Goal: Information Seeking & Learning: Compare options

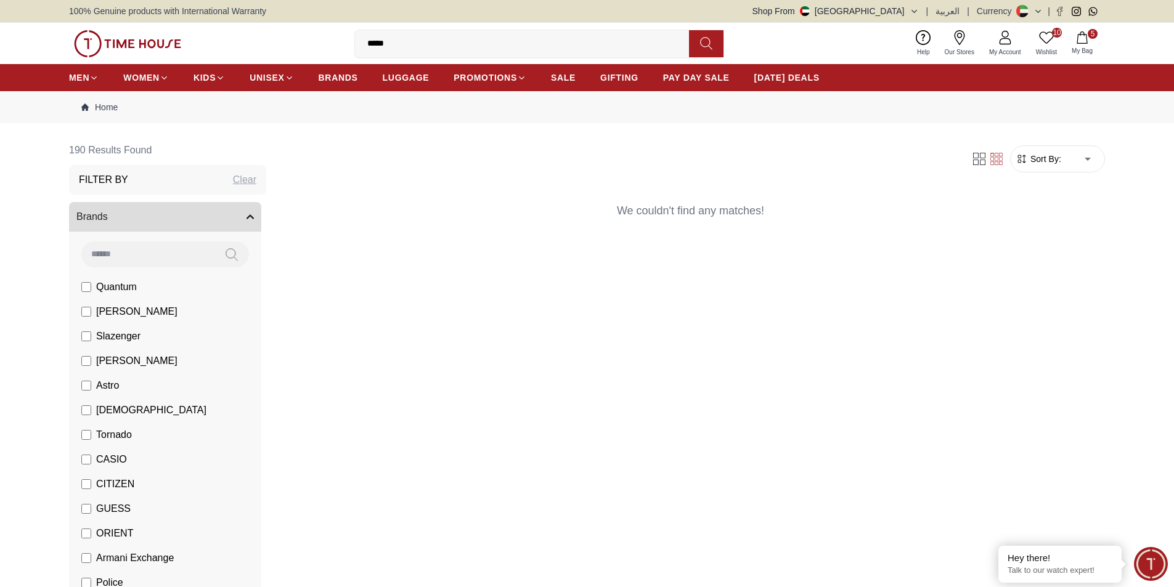
drag, startPoint x: 423, startPoint y: 40, endPoint x: 213, endPoint y: 42, distance: 210.8
click at [221, 27] on div "10 Wishlist 5 My Bag ***** slazenger bracelet Trending Searches Police Casio Wo…" at bounding box center [587, 43] width 1036 height 41
click at [709, 39] on icon at bounding box center [706, 43] width 12 height 14
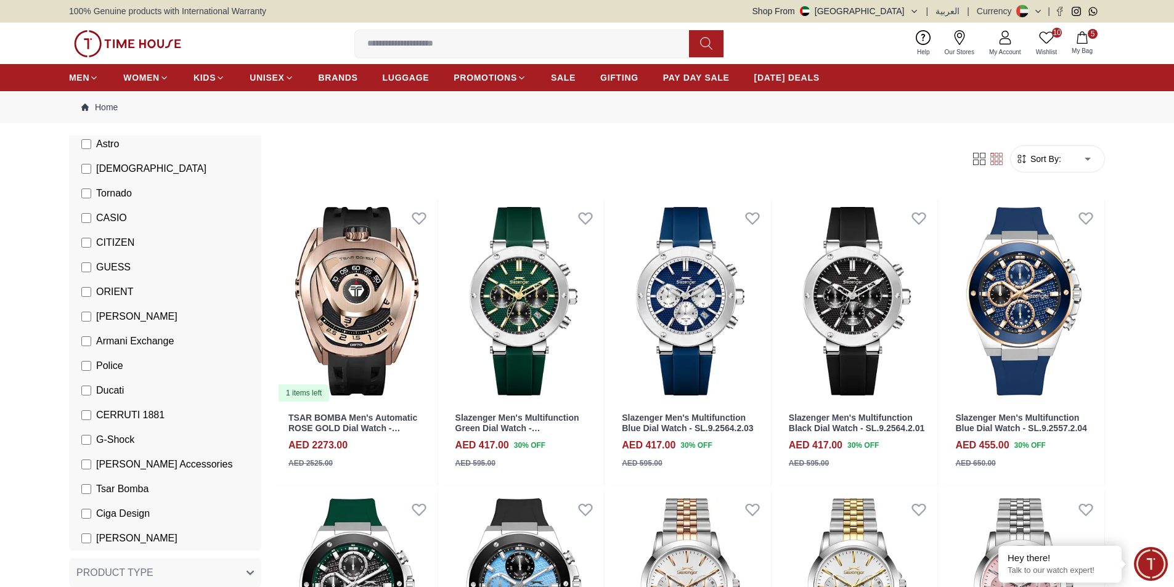
scroll to position [247, 0]
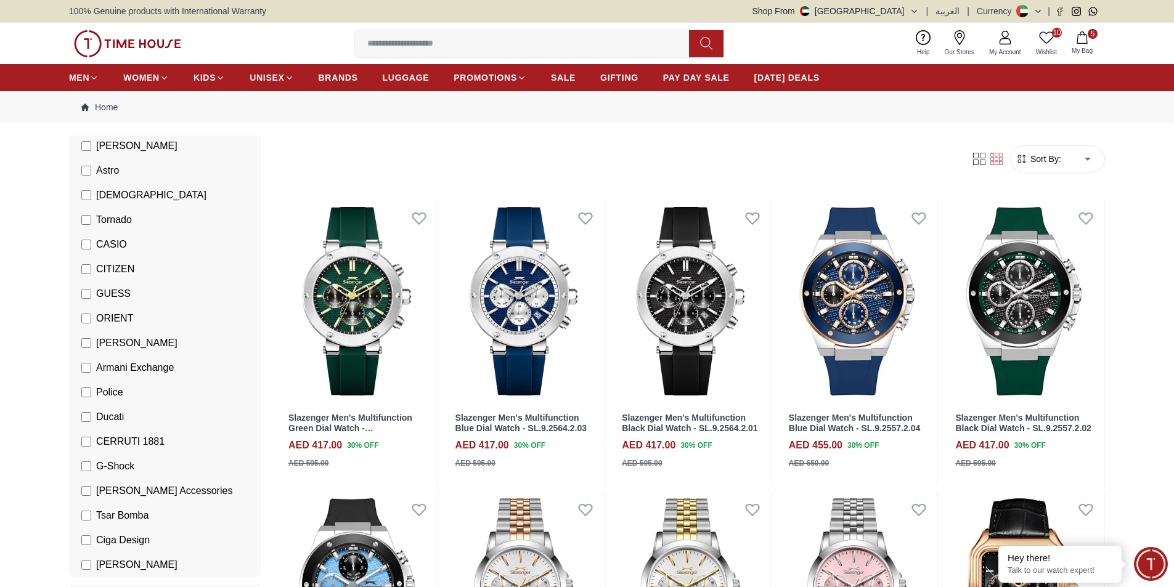
scroll to position [185, 0]
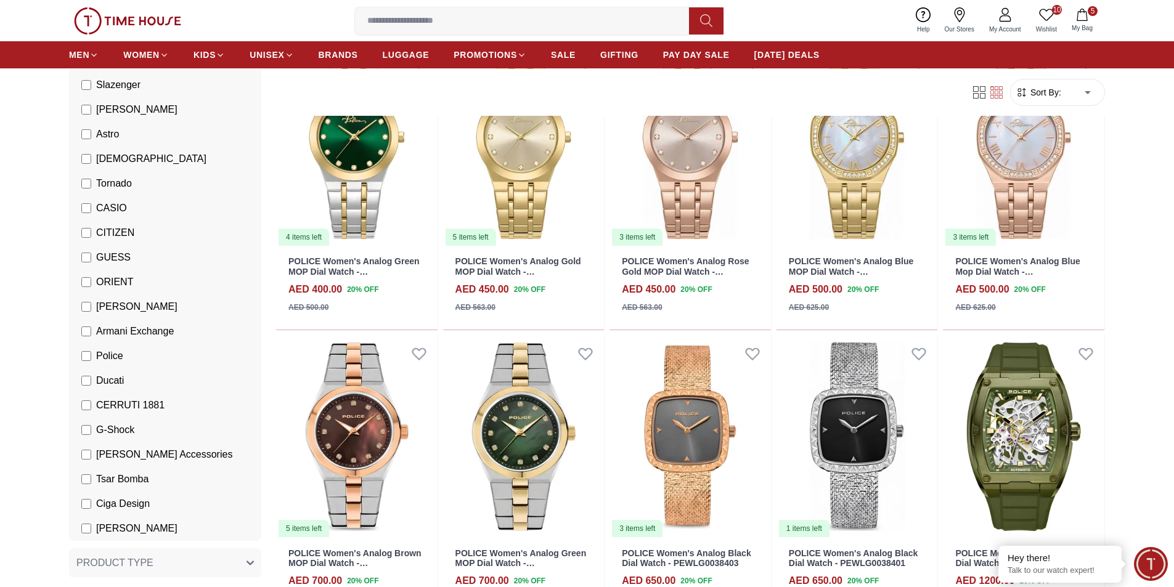
scroll to position [986, 0]
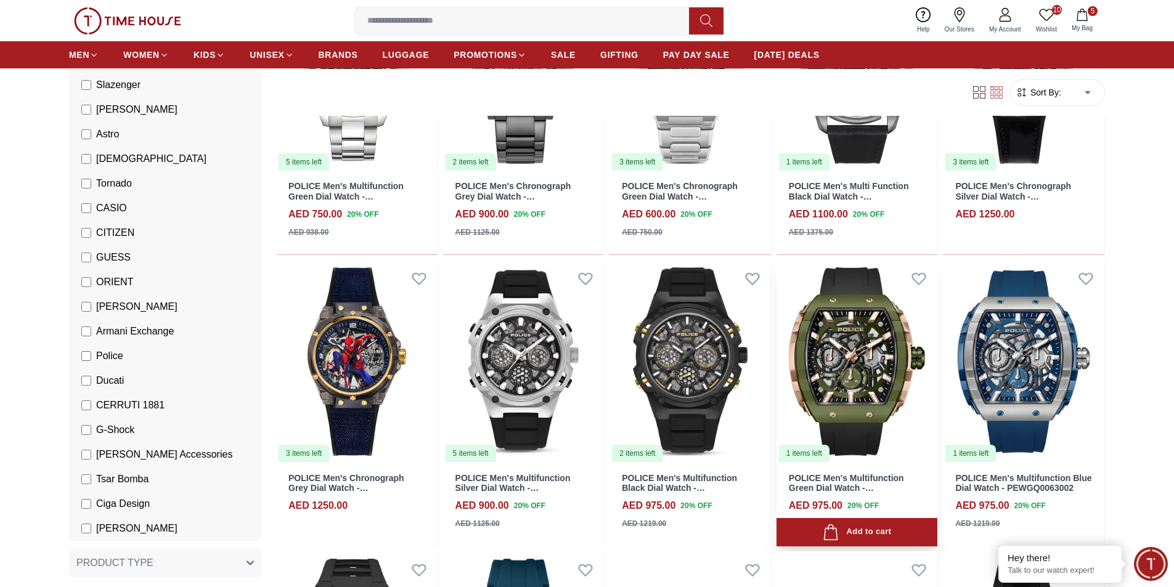
scroll to position [1787, 0]
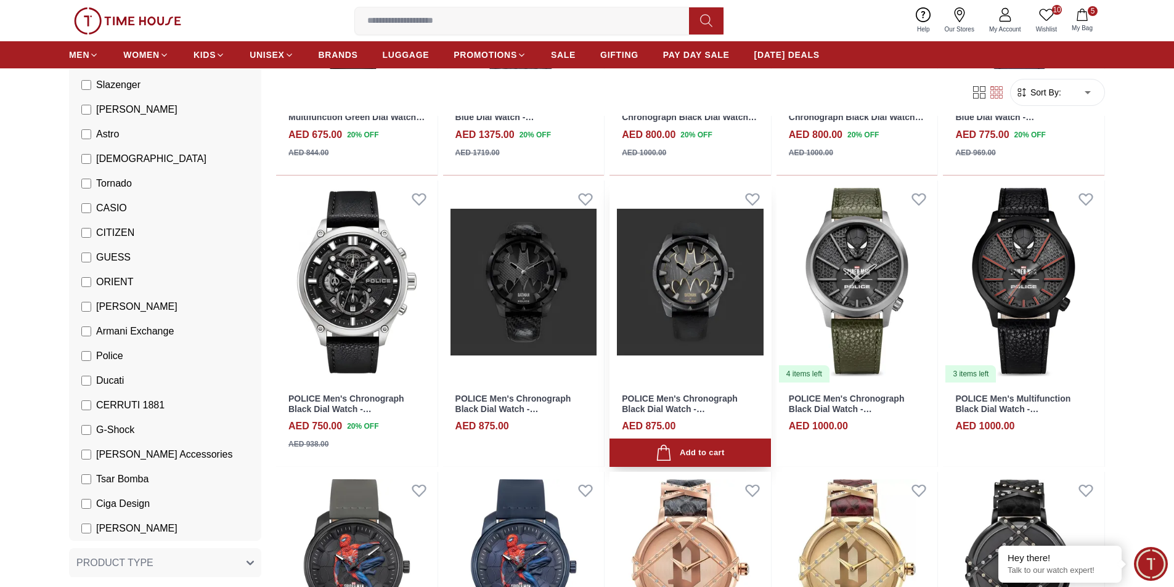
scroll to position [2958, 0]
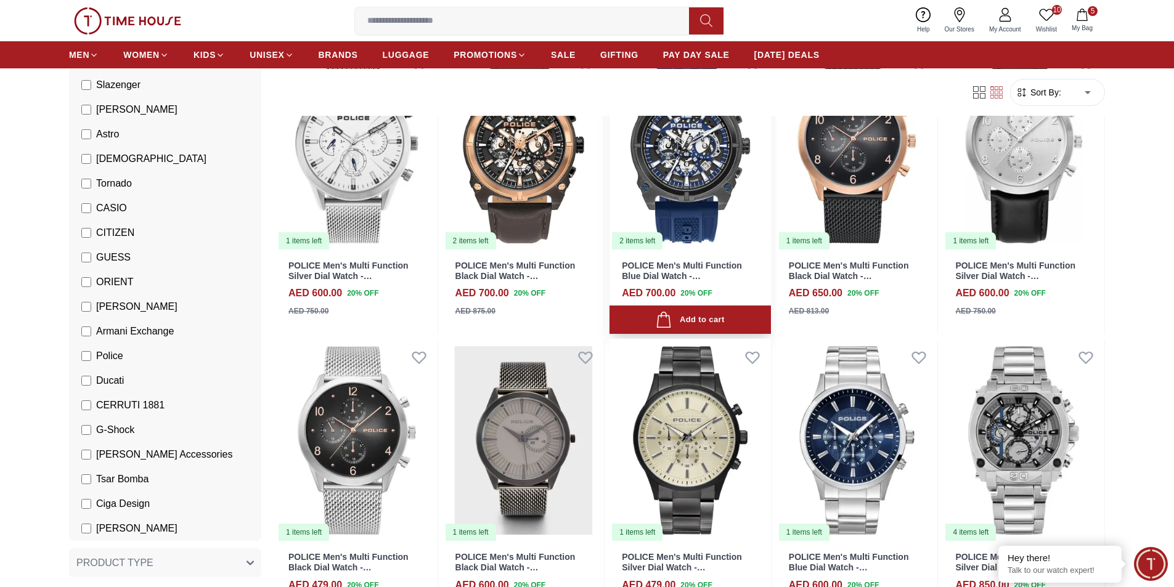
scroll to position [4253, 0]
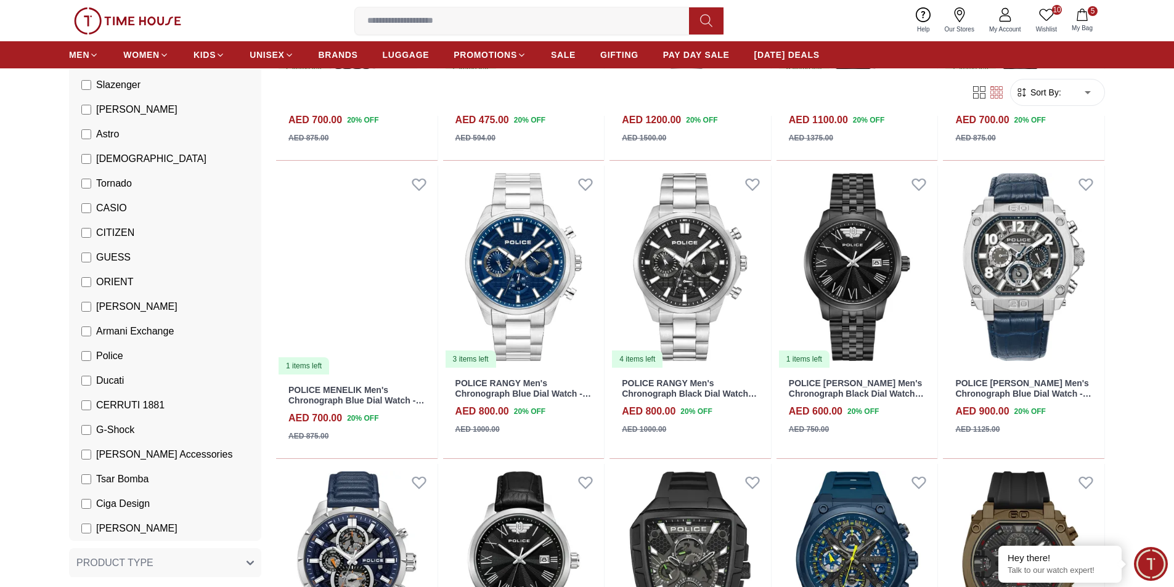
scroll to position [5424, 0]
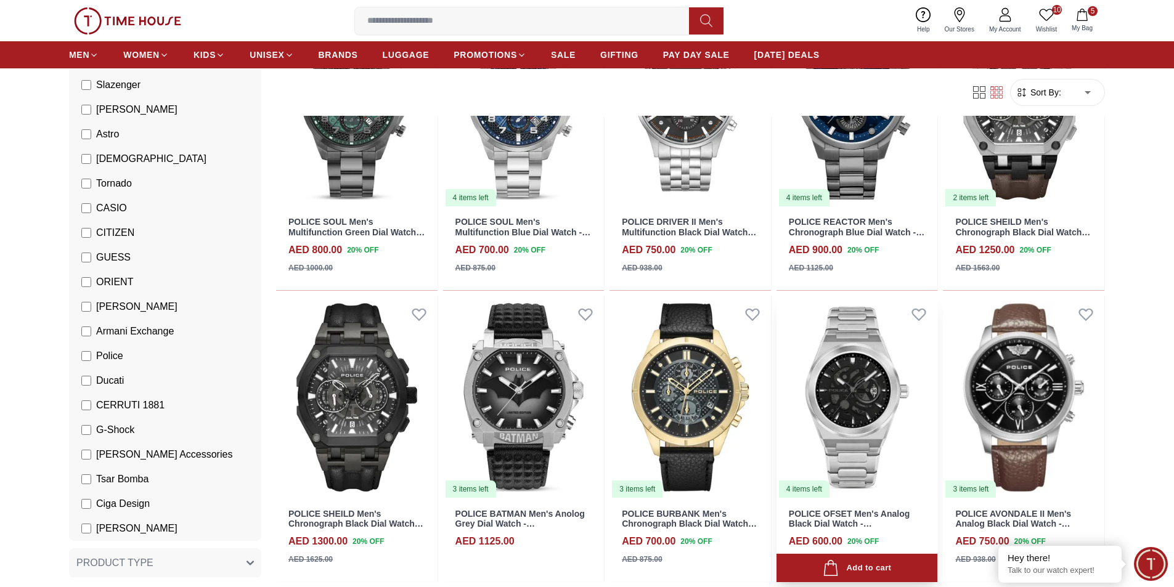
scroll to position [6163, 0]
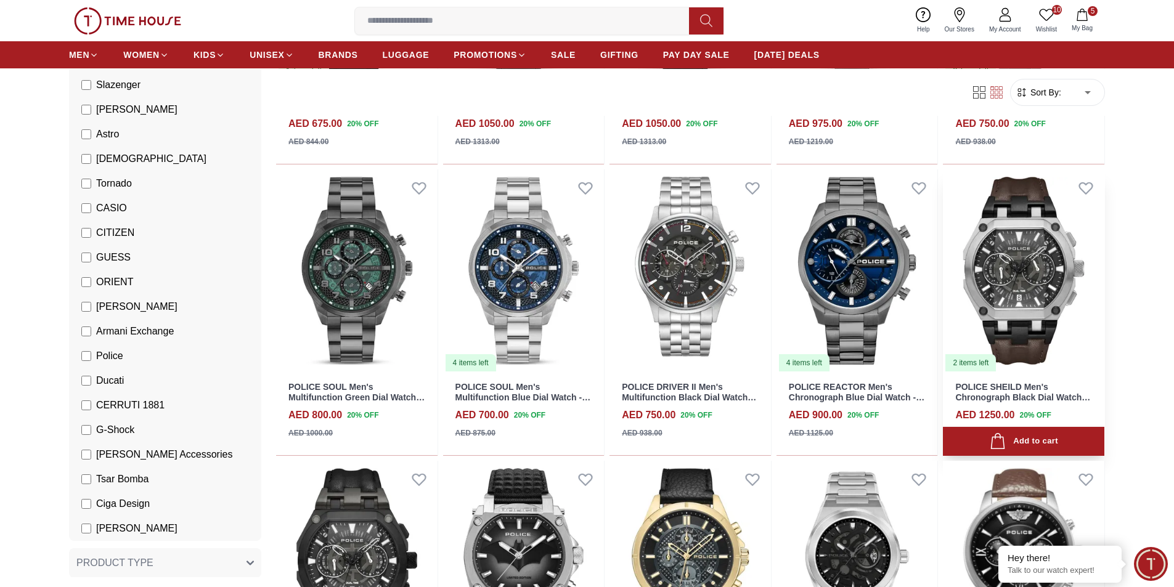
click at [1020, 267] on img at bounding box center [1023, 270] width 161 height 203
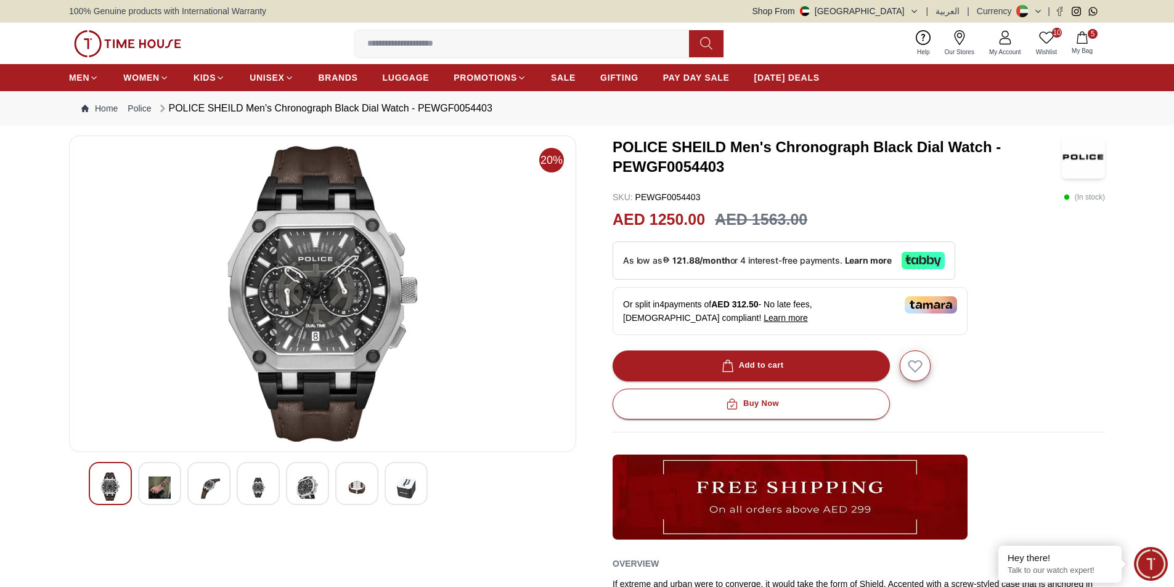
click at [305, 282] on img at bounding box center [323, 294] width 486 height 296
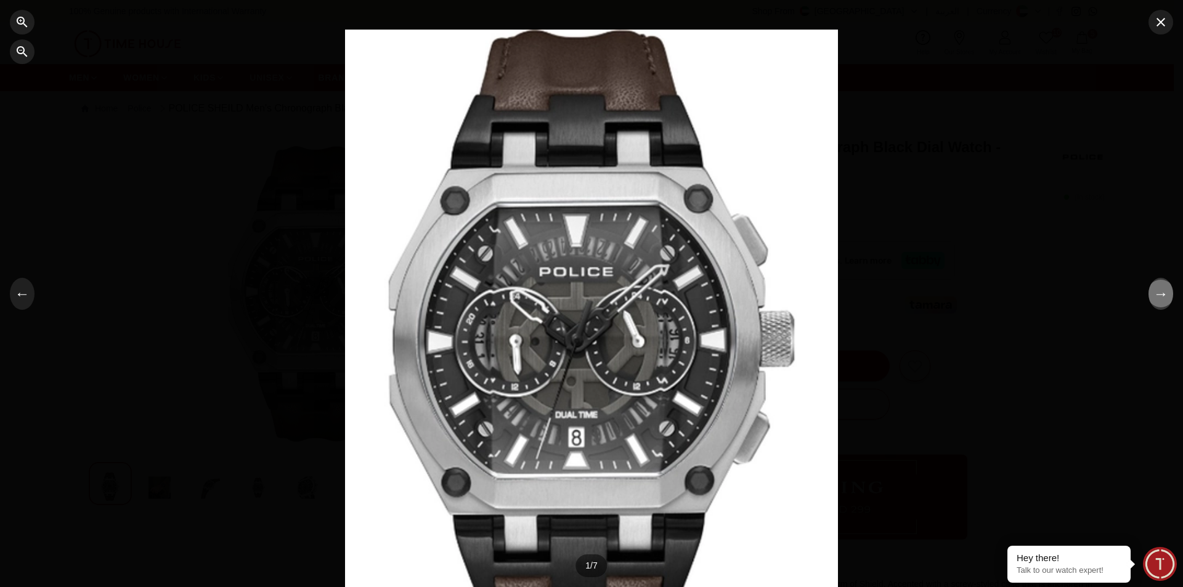
click at [1161, 299] on button "→" at bounding box center [1161, 294] width 25 height 32
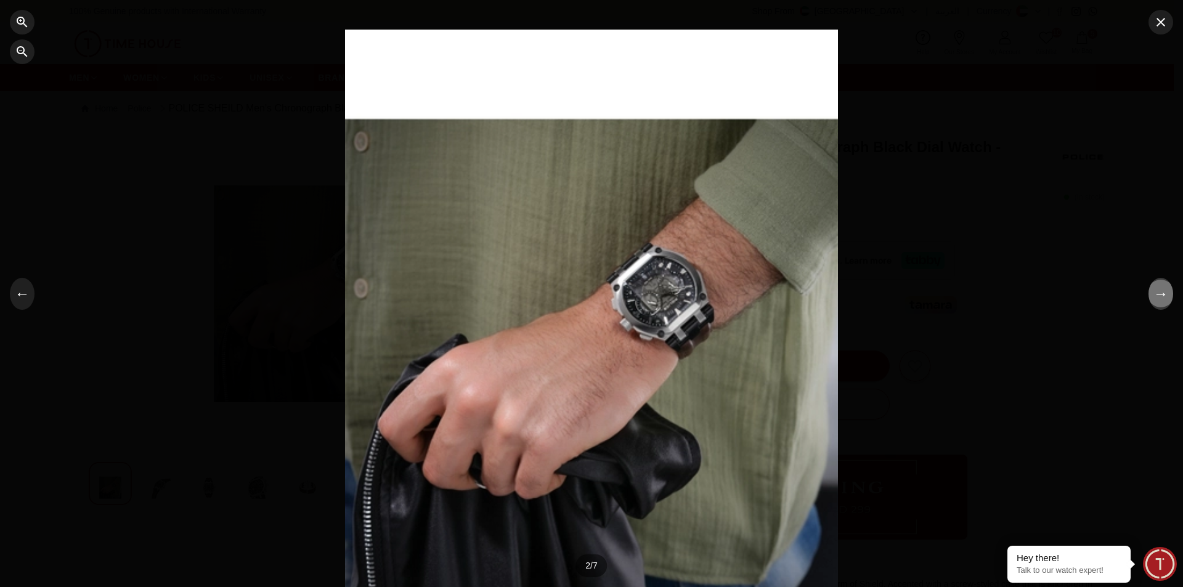
click at [1161, 299] on button "→" at bounding box center [1161, 294] width 25 height 32
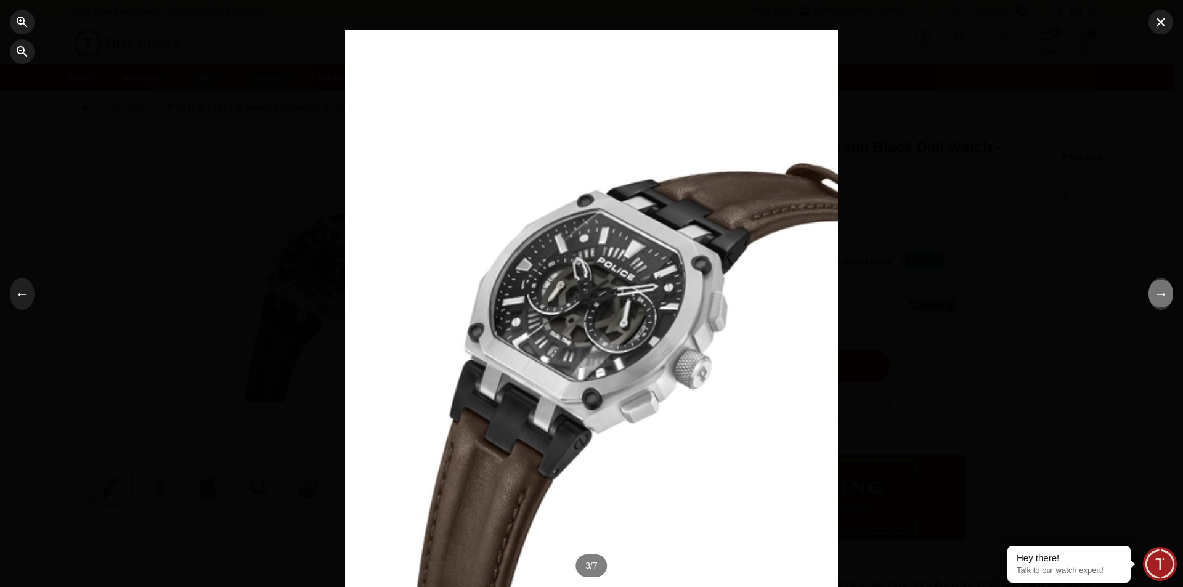
click at [1161, 299] on button "→" at bounding box center [1161, 294] width 25 height 32
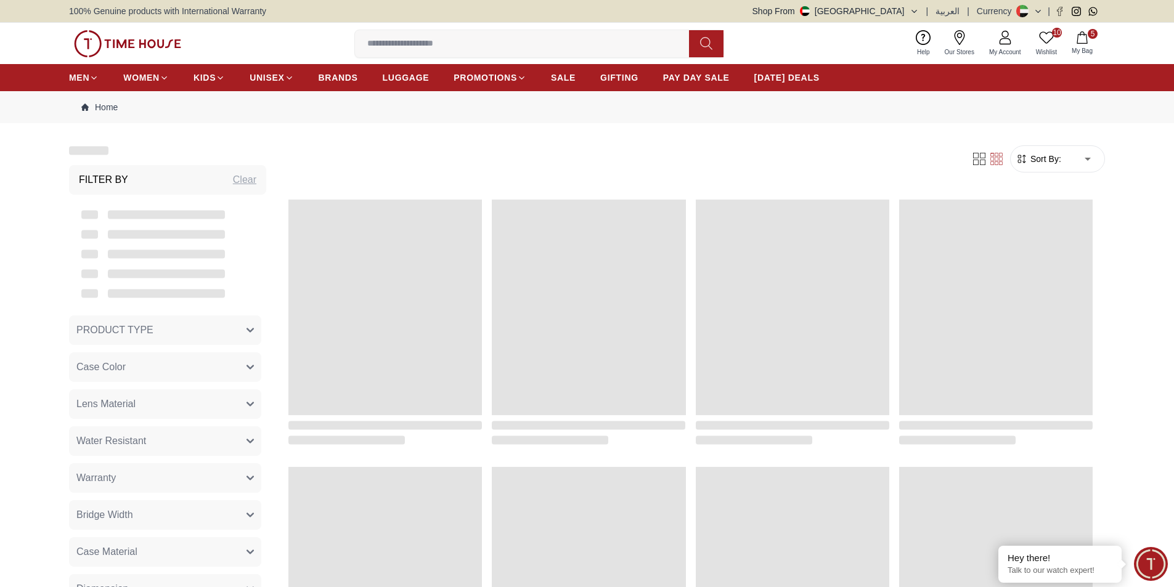
scroll to position [1156, 0]
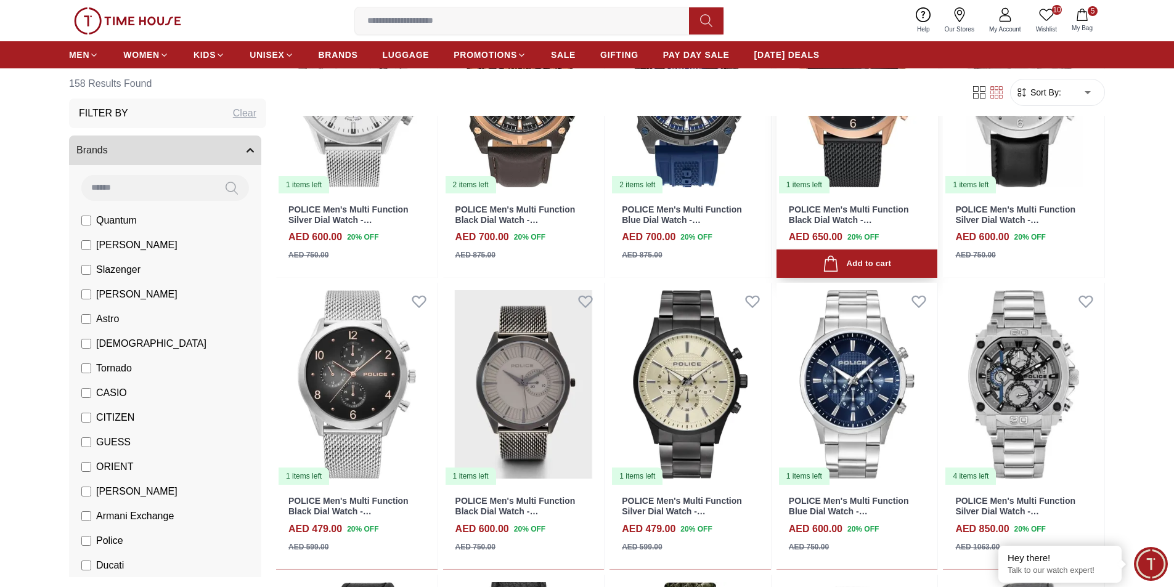
scroll to position [4115, 0]
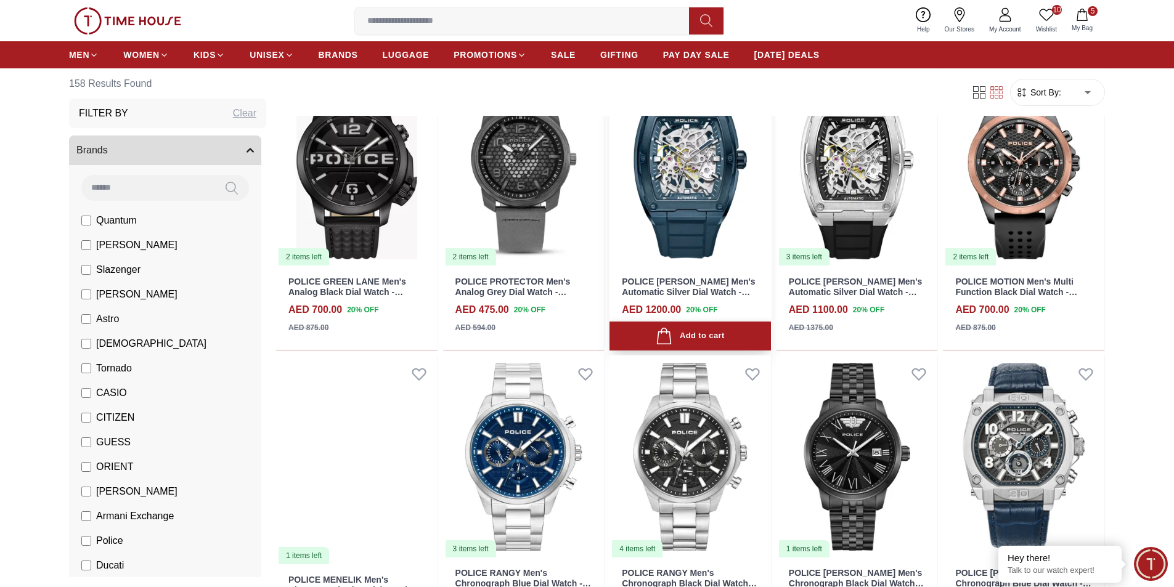
scroll to position [5162, 0]
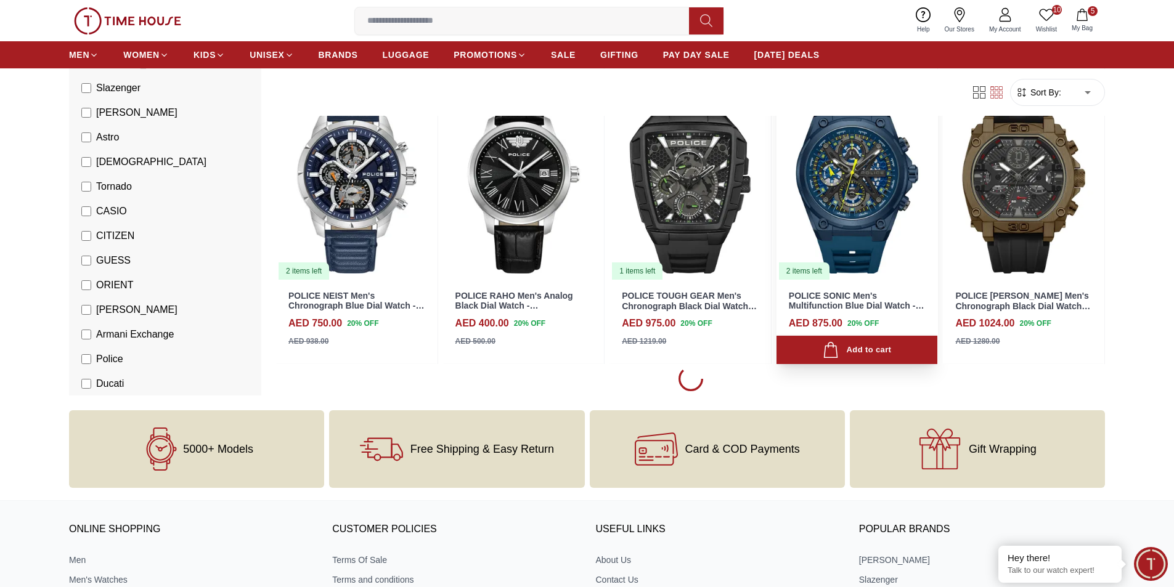
scroll to position [5717, 0]
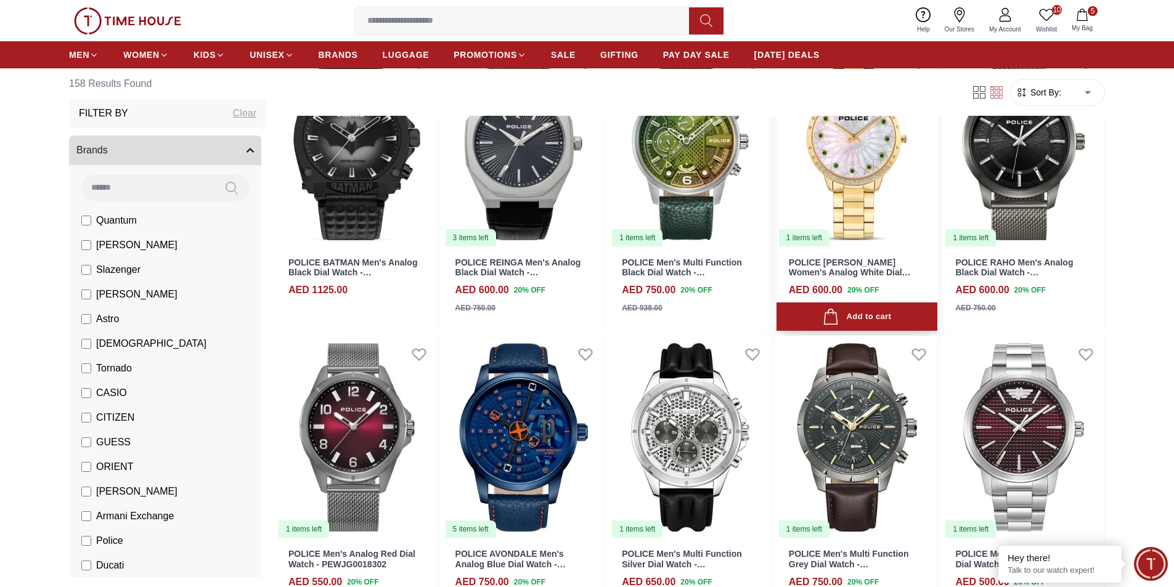
scroll to position [6645, 0]
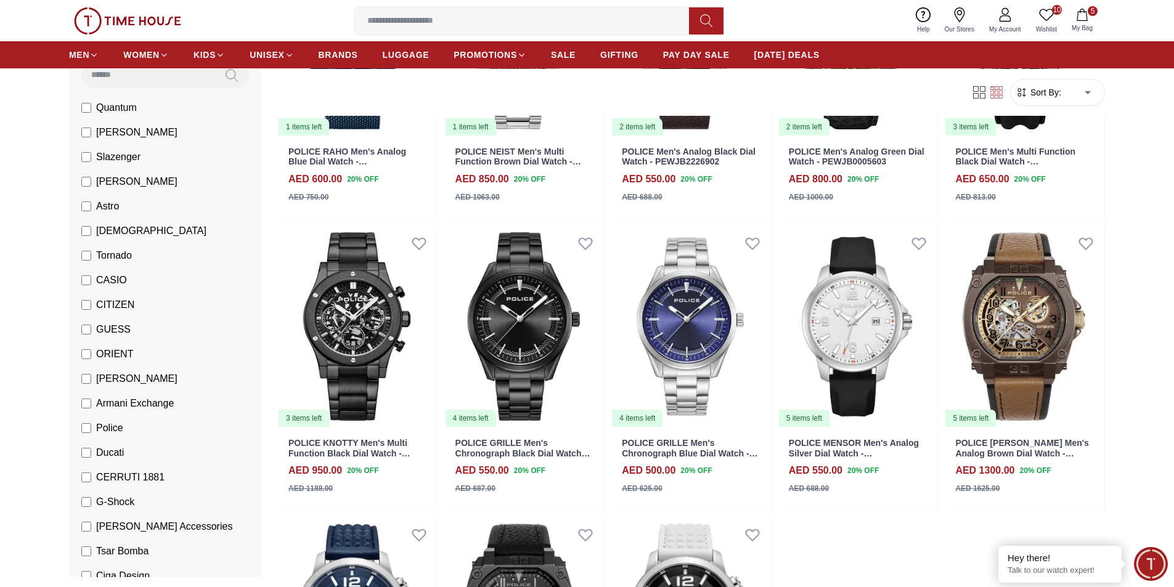
scroll to position [185, 0]
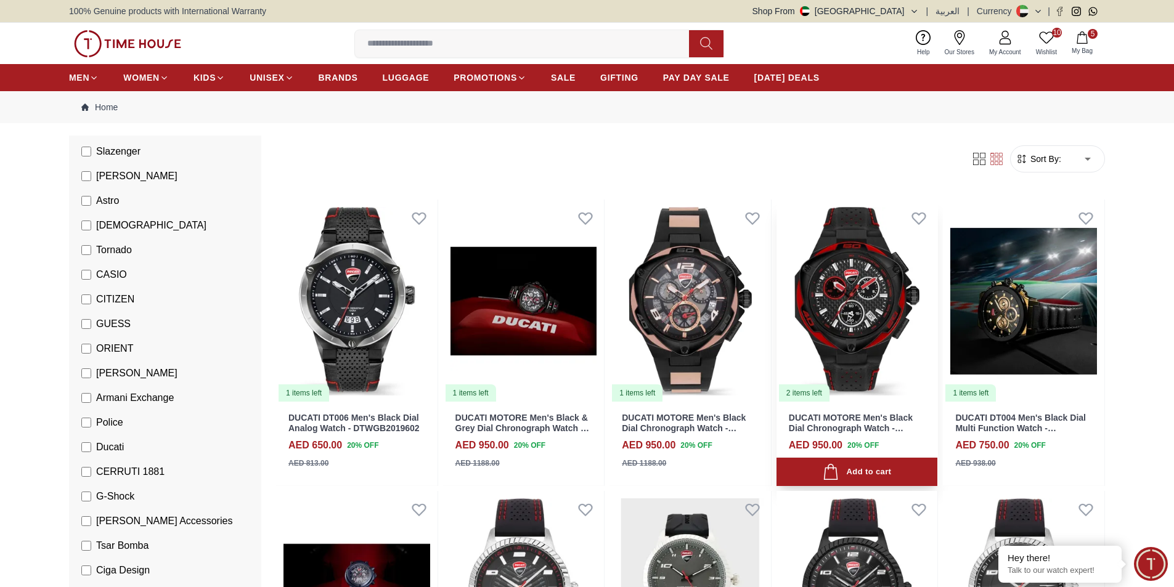
click at [853, 289] on img at bounding box center [857, 301] width 161 height 203
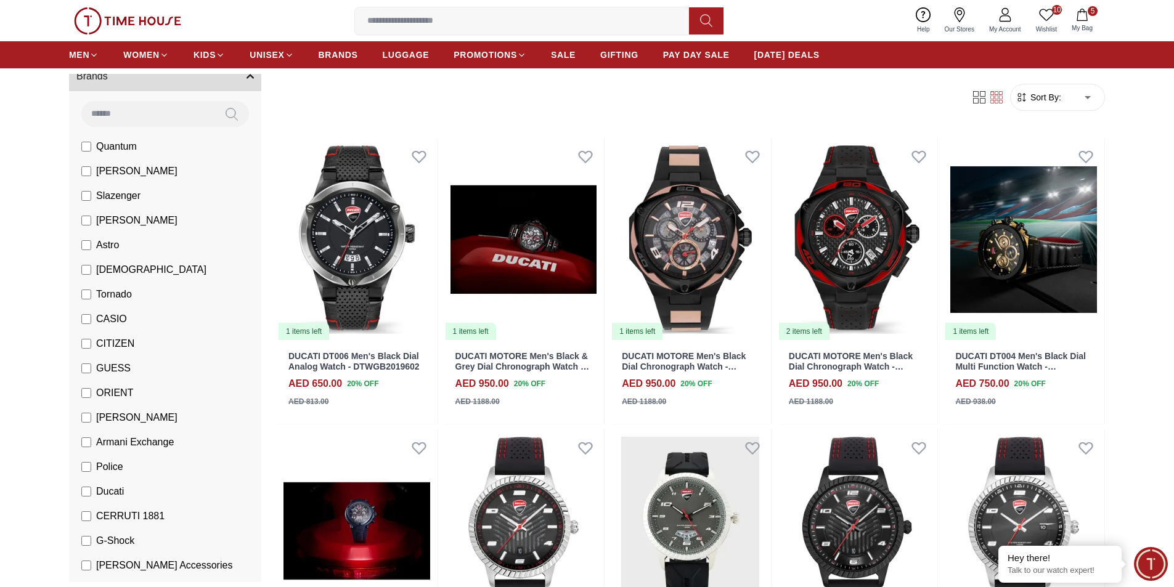
scroll to position [185, 0]
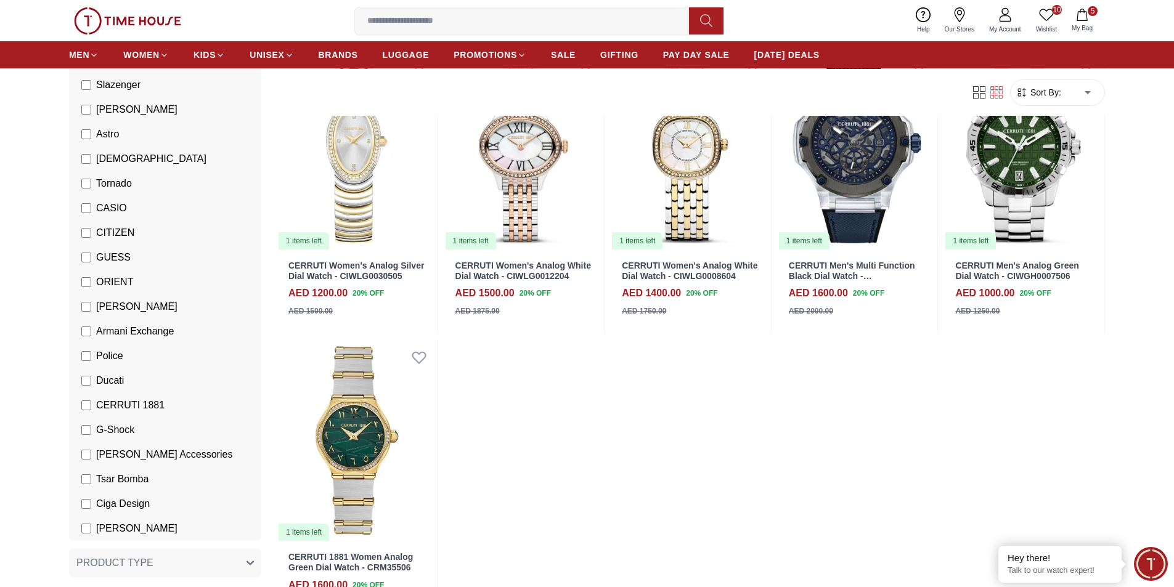
scroll to position [62, 0]
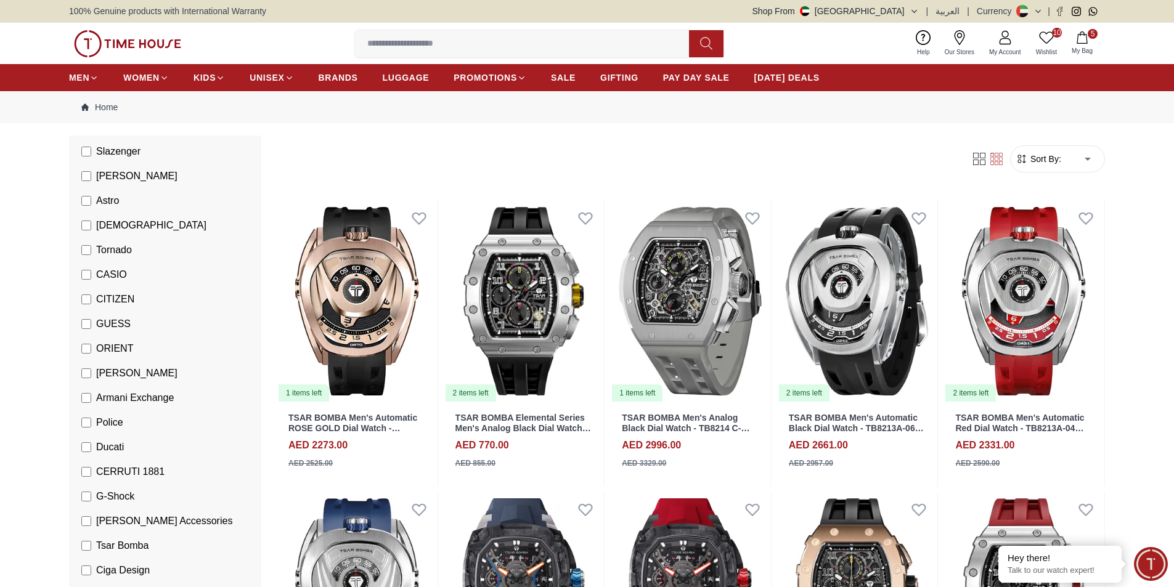
scroll to position [370, 0]
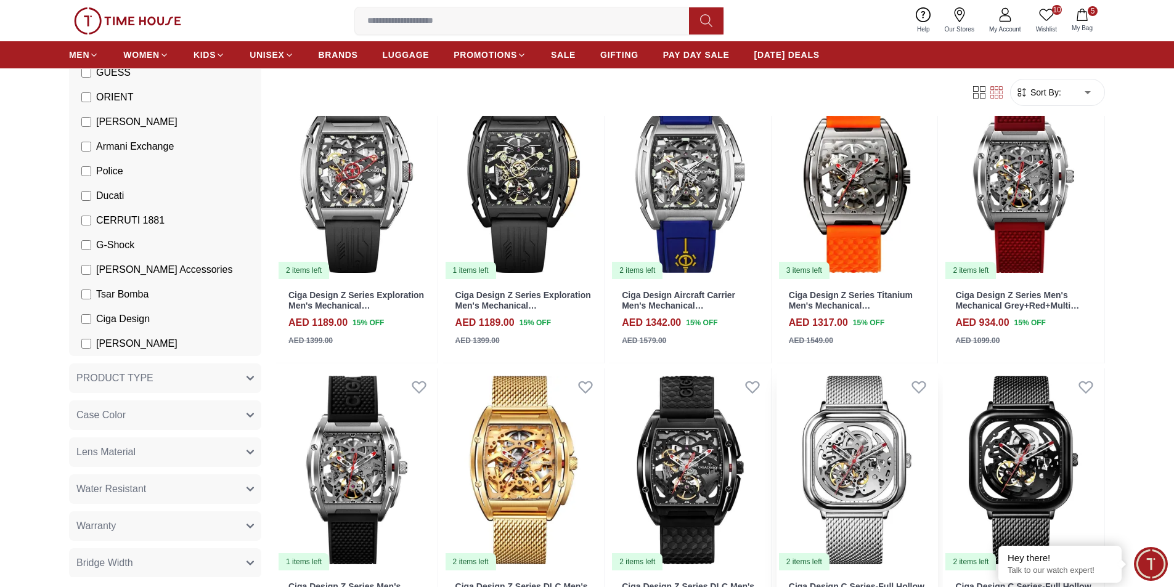
scroll to position [247, 0]
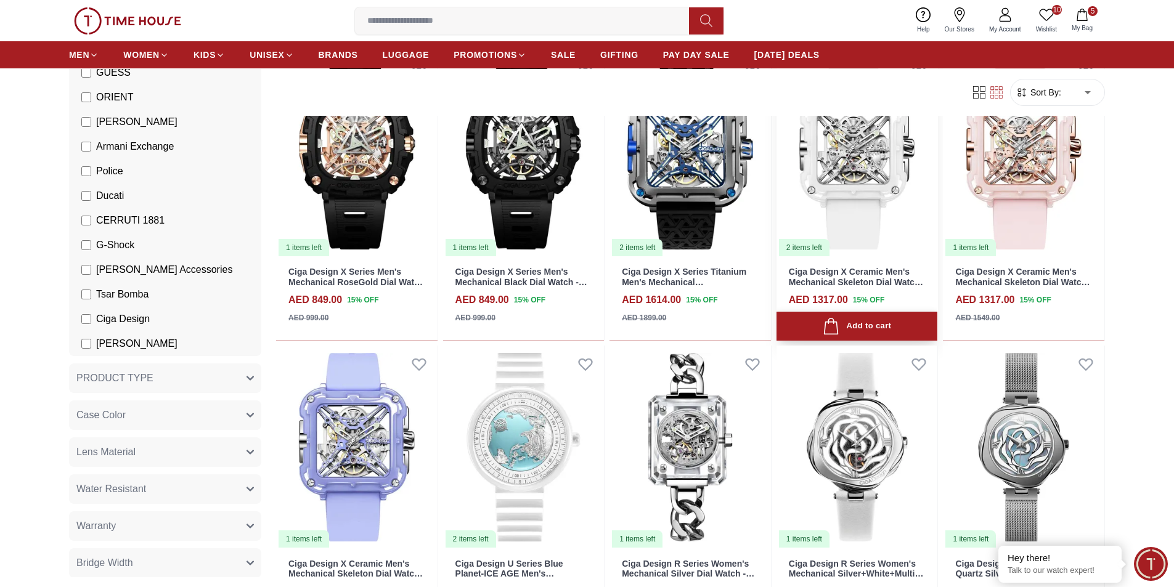
scroll to position [801, 0]
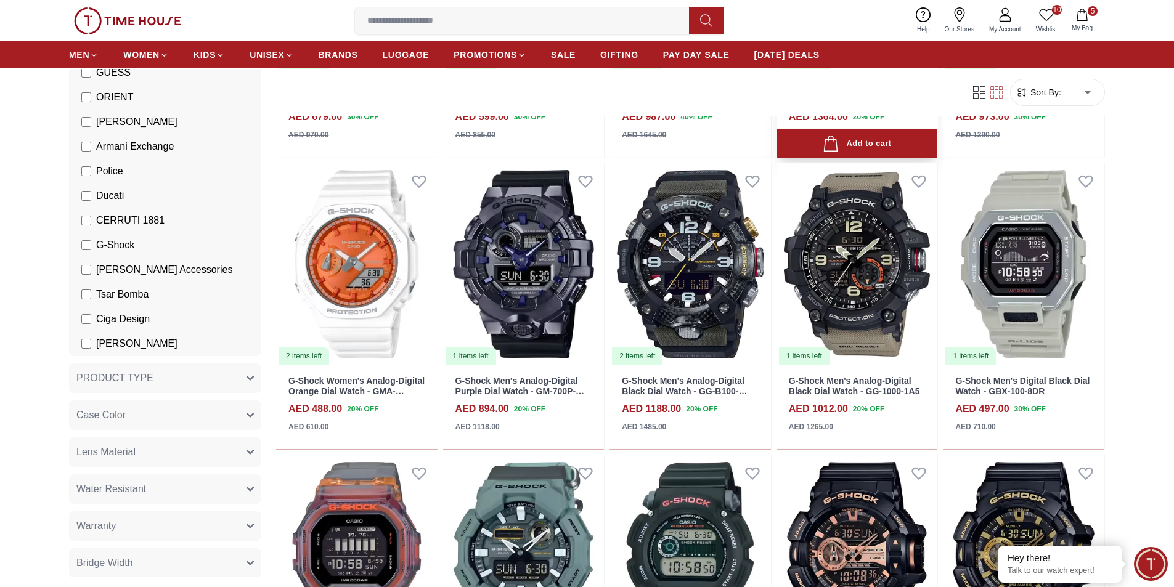
scroll to position [431, 0]
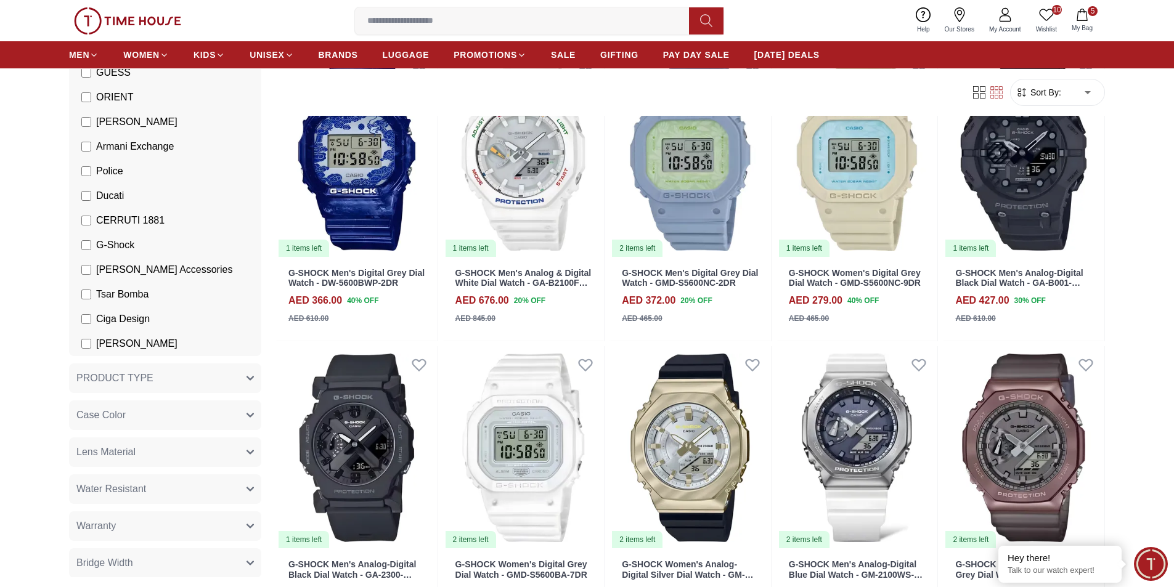
scroll to position [2034, 0]
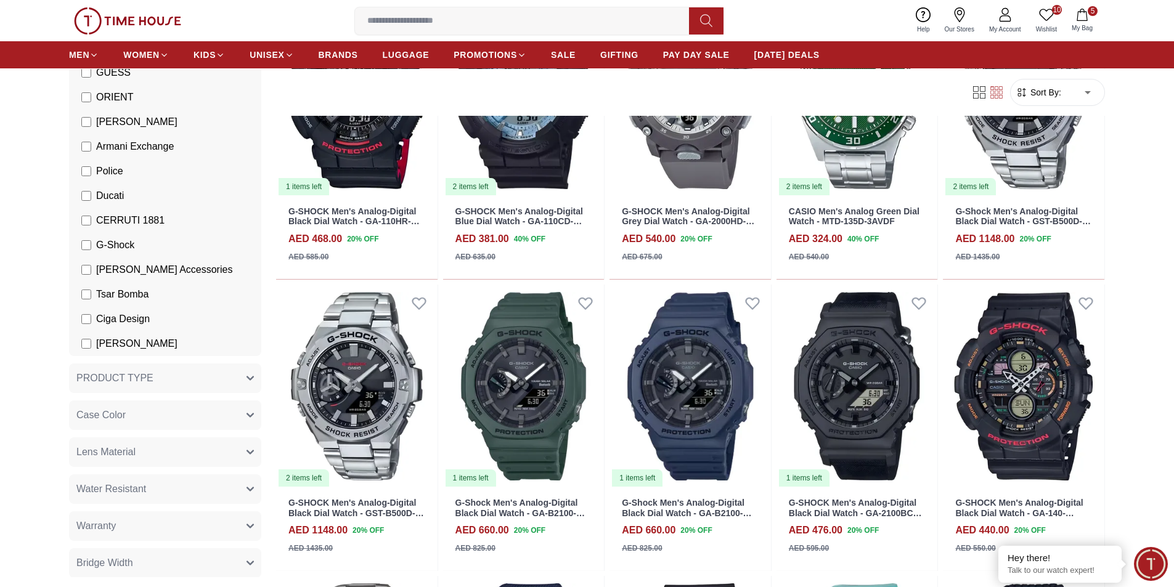
scroll to position [2897, 0]
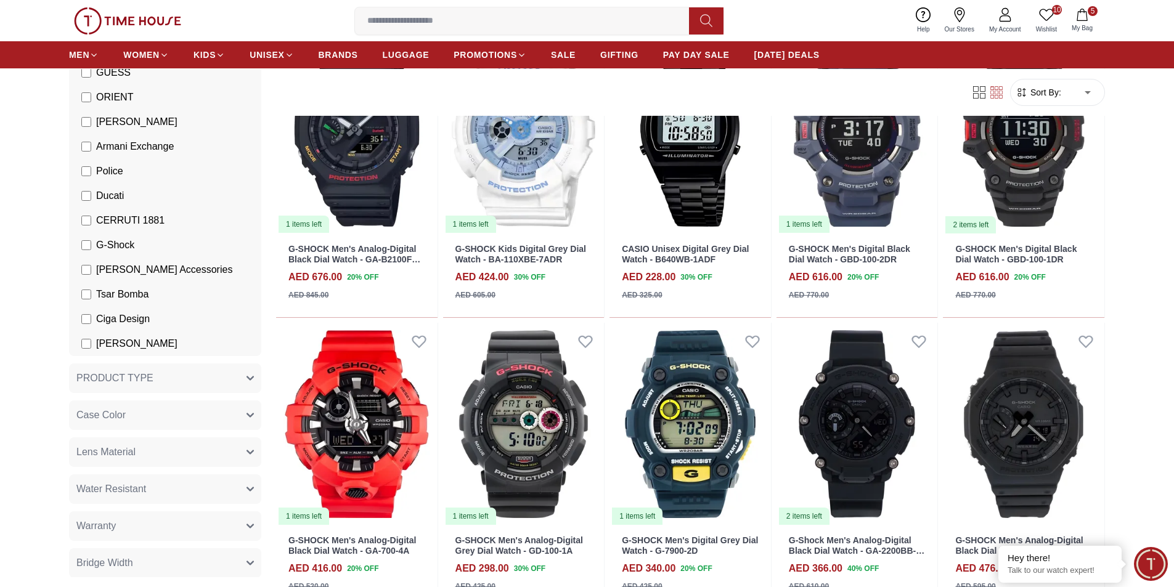
scroll to position [4499, 0]
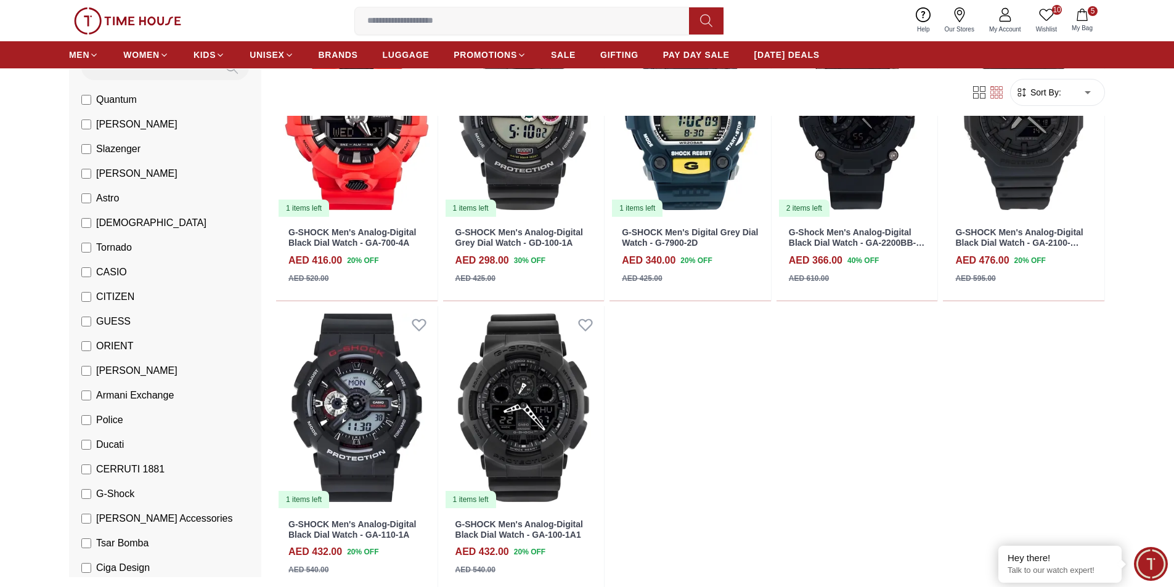
scroll to position [247, 0]
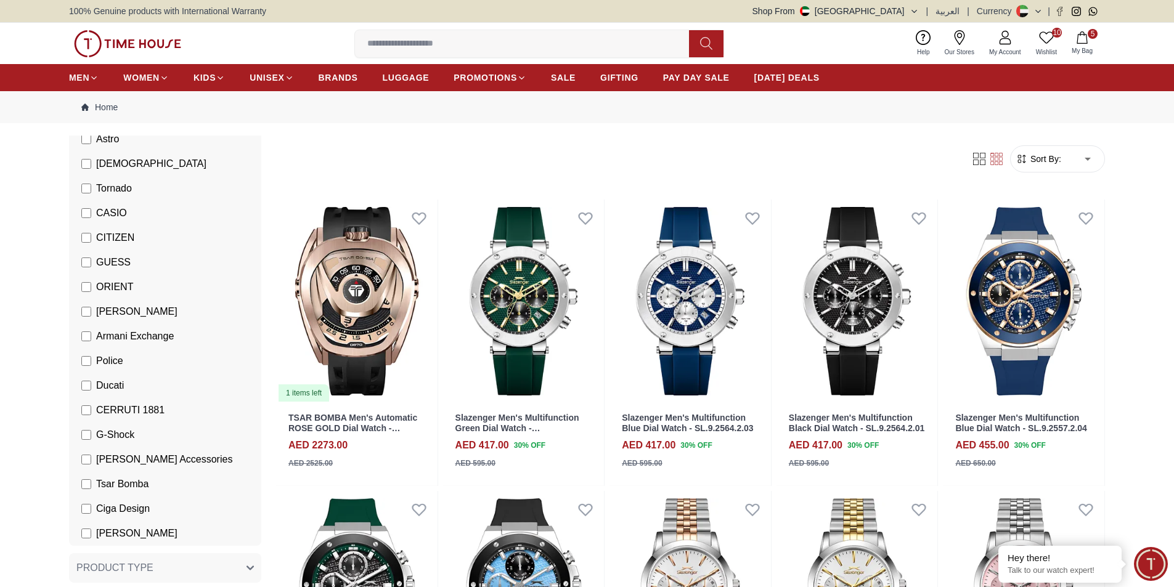
scroll to position [62, 0]
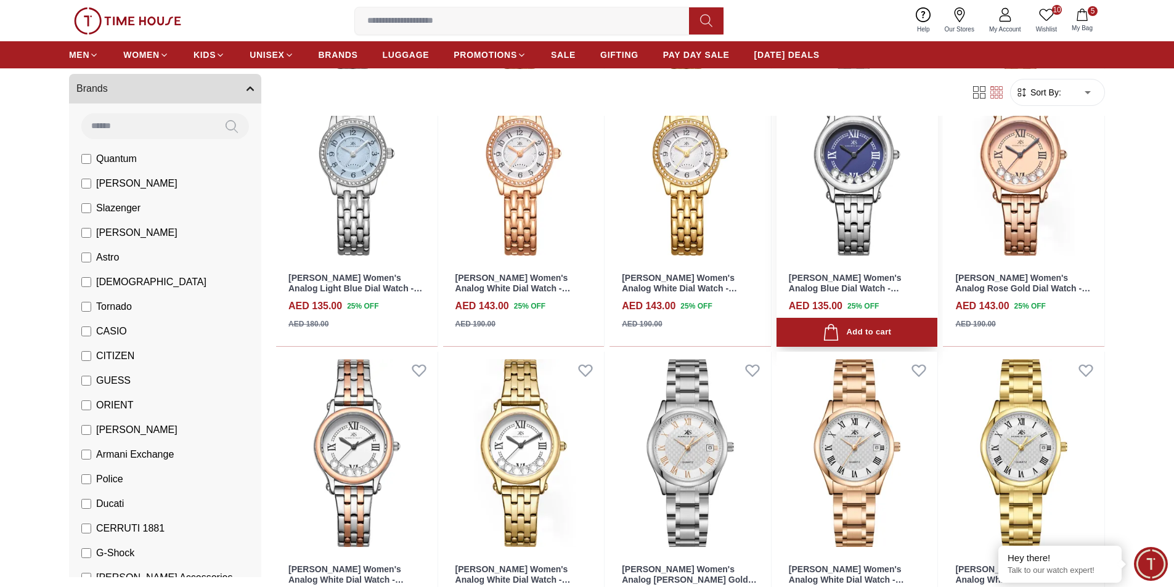
scroll to position [616, 0]
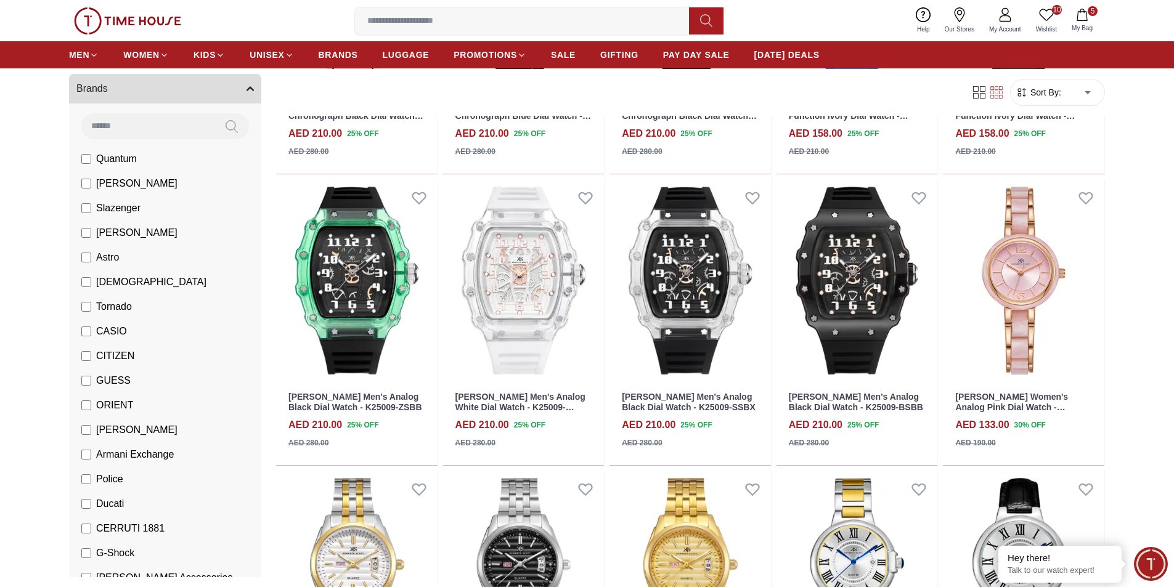
scroll to position [1726, 0]
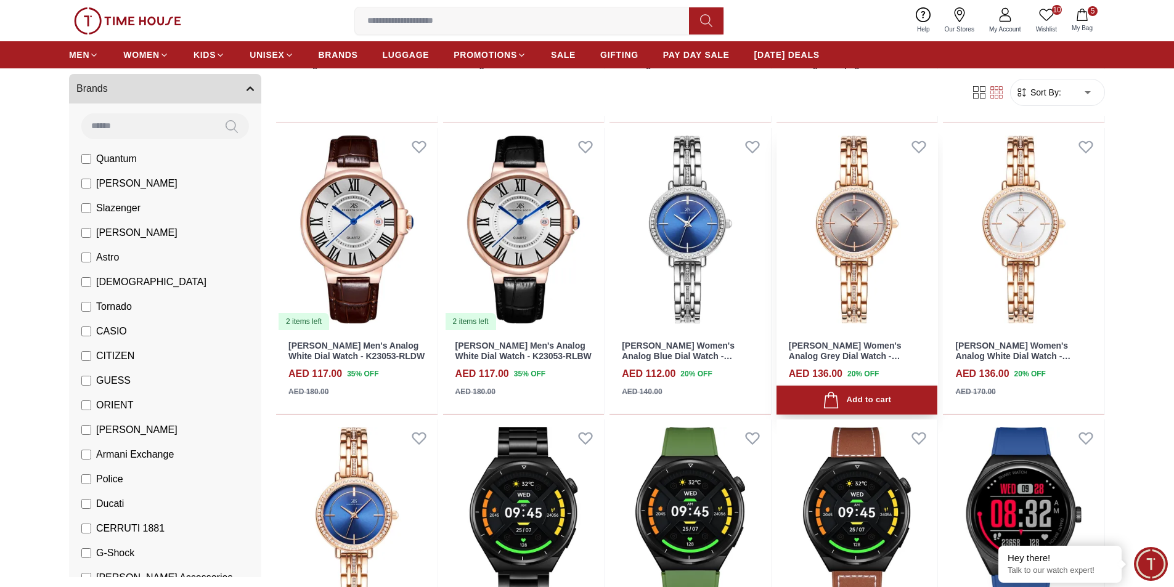
scroll to position [2527, 0]
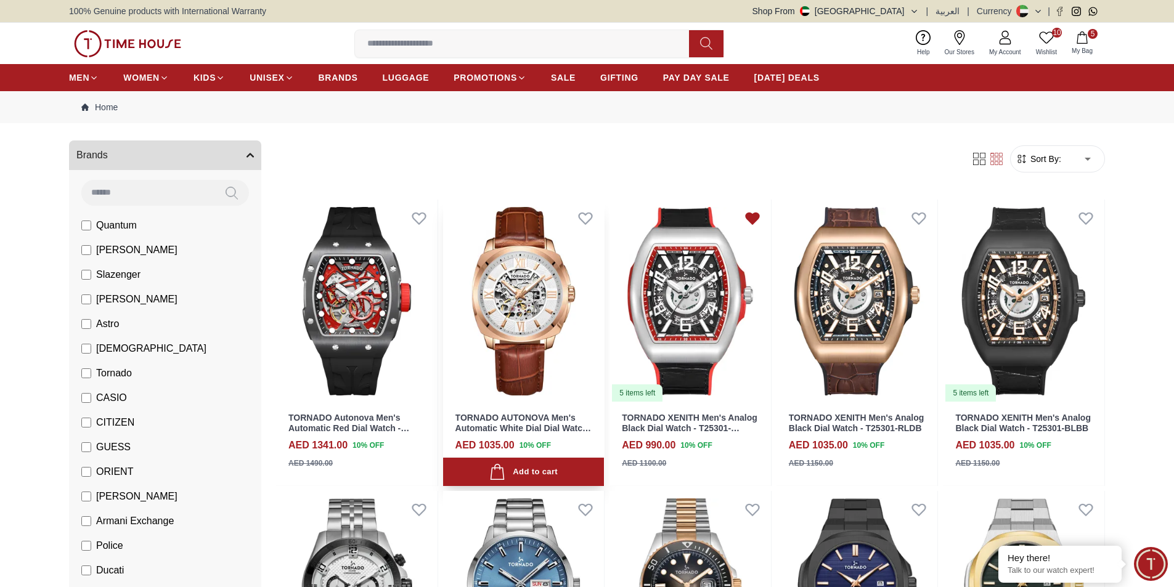
click at [524, 285] on img at bounding box center [523, 301] width 161 height 203
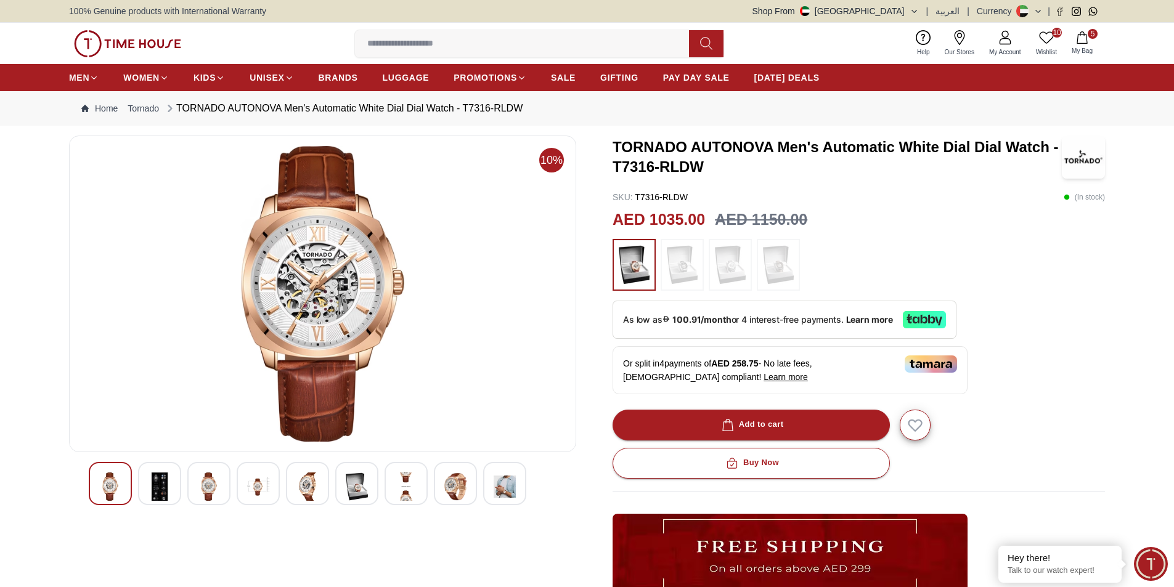
click at [339, 287] on img at bounding box center [323, 294] width 486 height 296
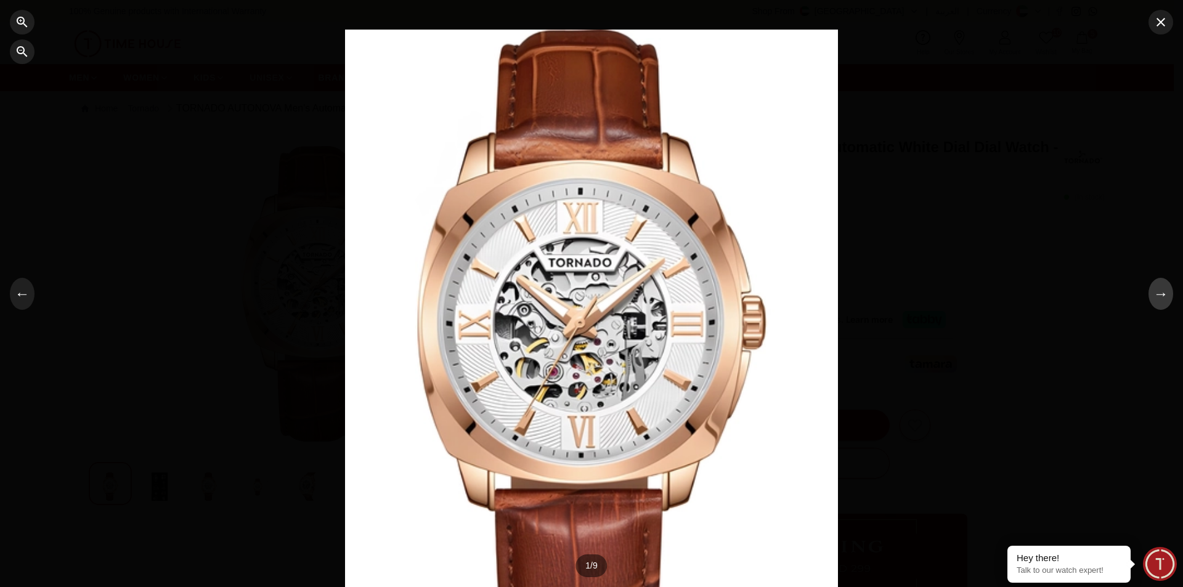
click at [1162, 293] on button "→" at bounding box center [1161, 294] width 25 height 32
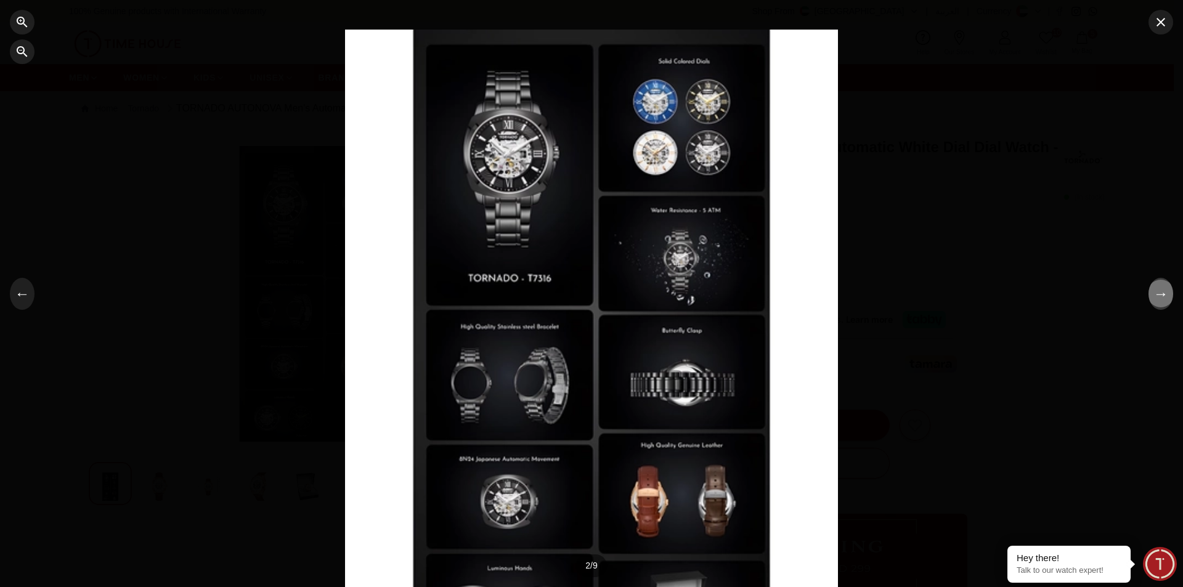
click at [1162, 293] on button "→" at bounding box center [1161, 294] width 25 height 32
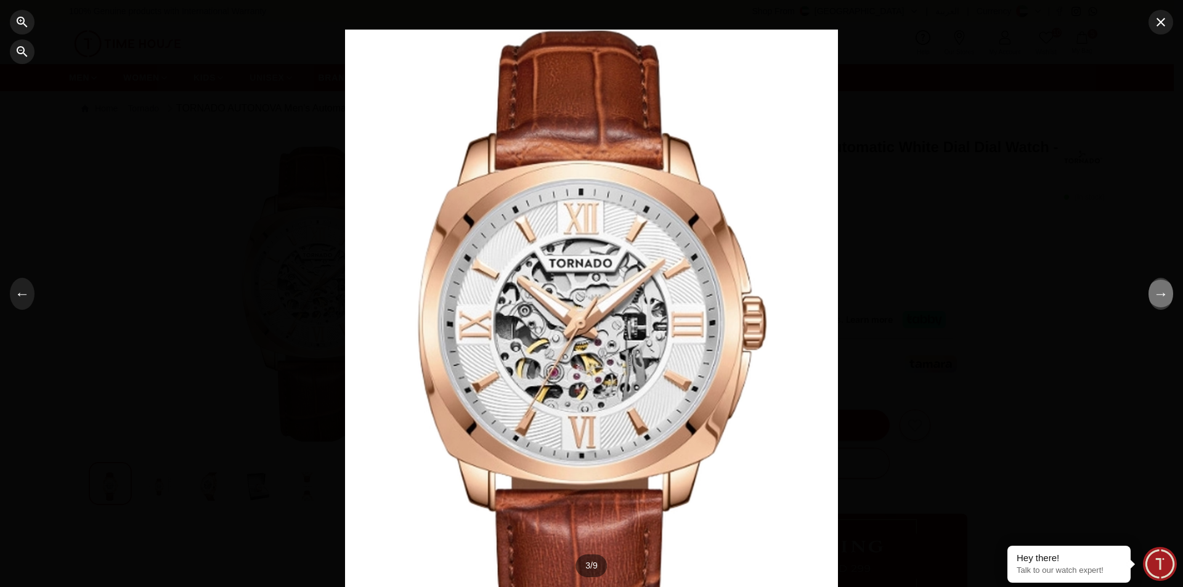
click at [1162, 293] on button "→" at bounding box center [1161, 294] width 25 height 32
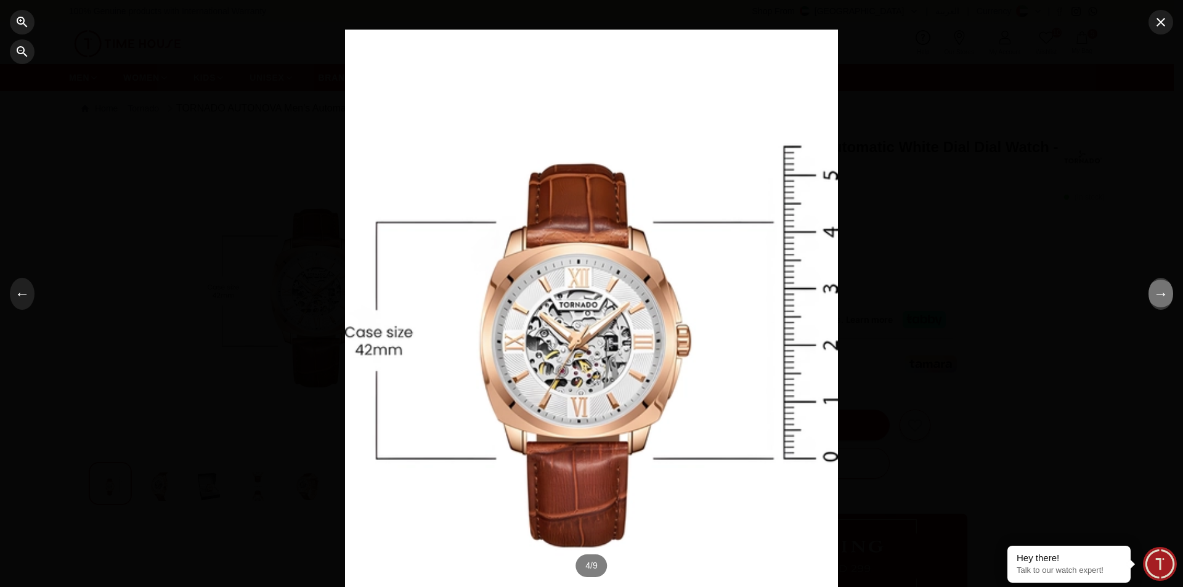
click at [1162, 293] on button "→" at bounding box center [1161, 294] width 25 height 32
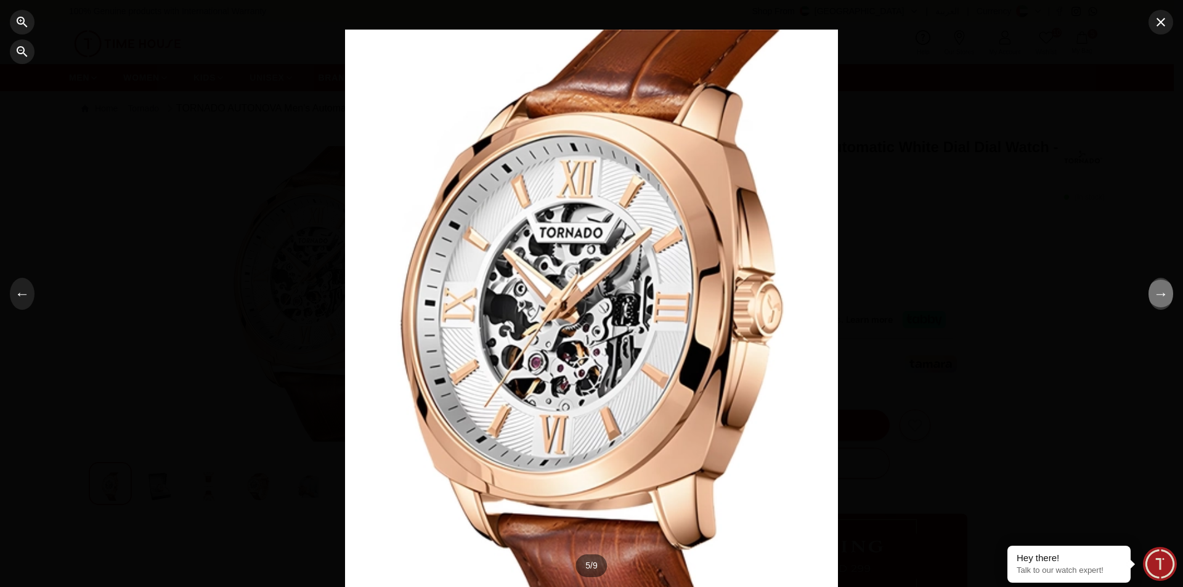
click at [1162, 293] on button "→" at bounding box center [1161, 294] width 25 height 32
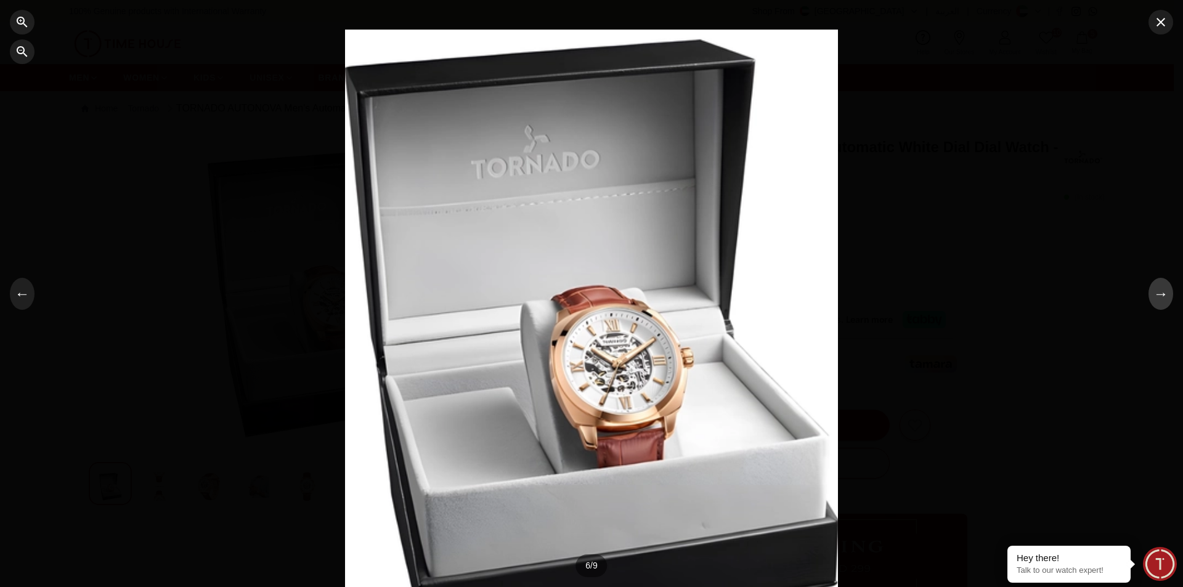
click at [1162, 293] on button "→" at bounding box center [1161, 294] width 25 height 32
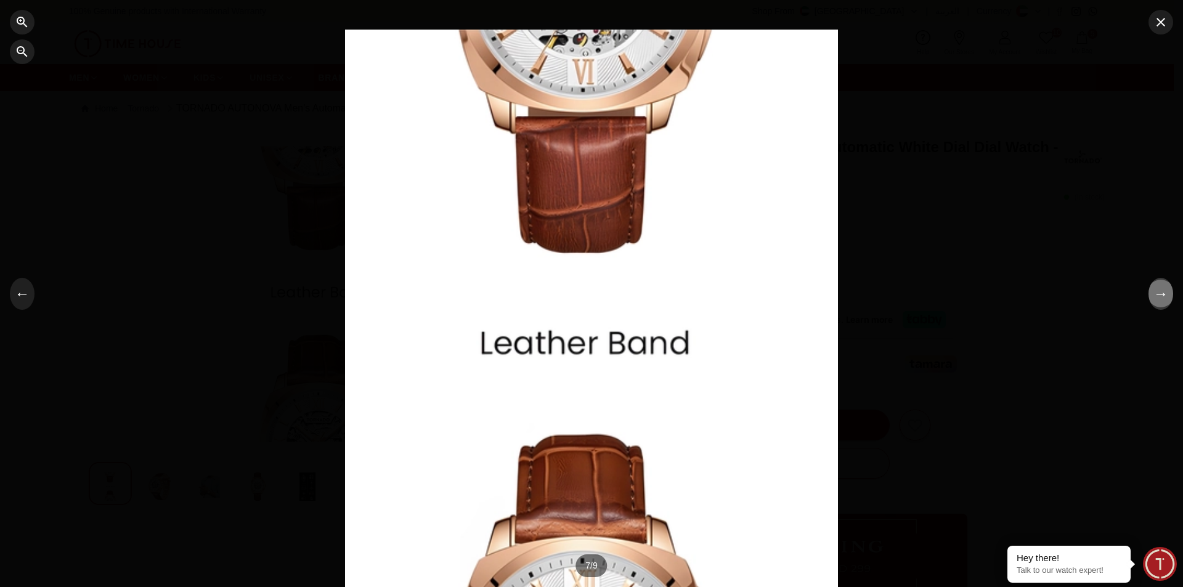
click at [1162, 293] on button "→" at bounding box center [1161, 294] width 25 height 32
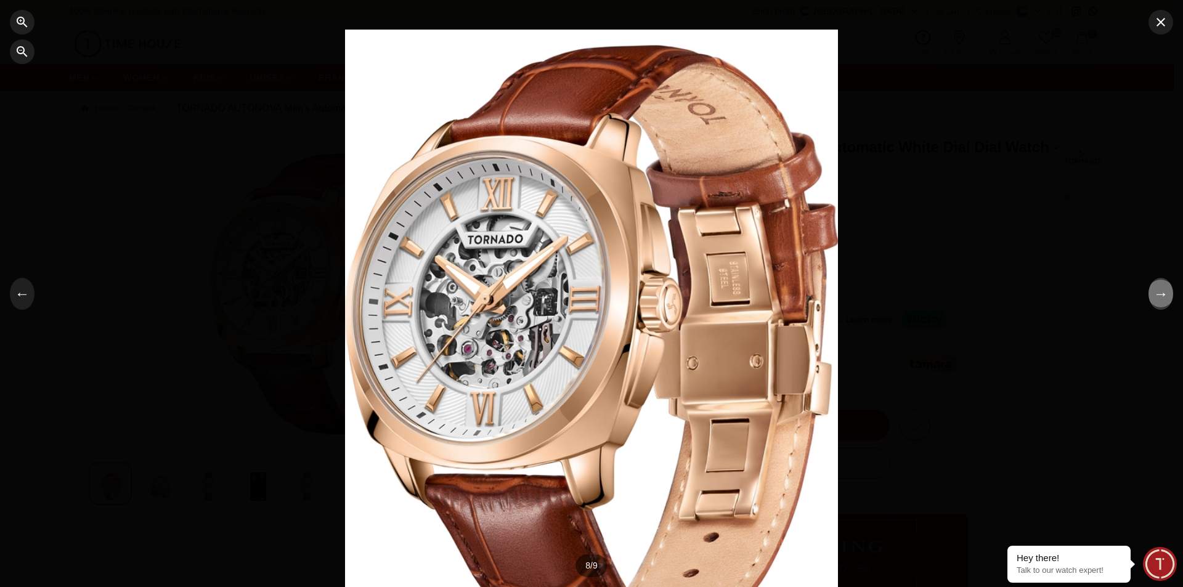
click at [1162, 293] on button "→" at bounding box center [1161, 294] width 25 height 32
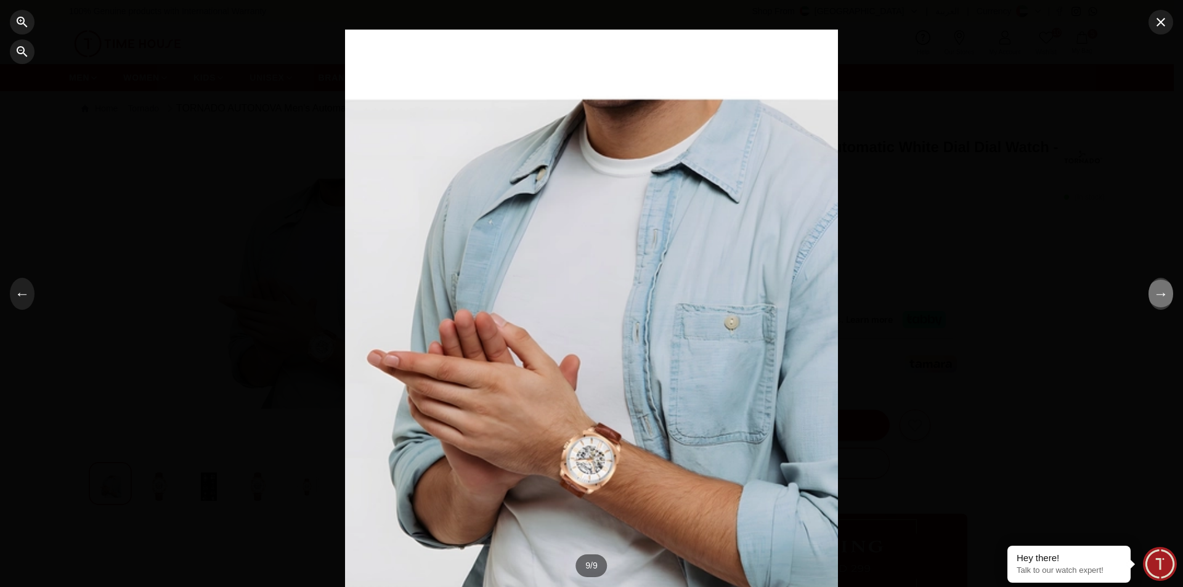
click at [1162, 293] on button "→" at bounding box center [1161, 294] width 25 height 32
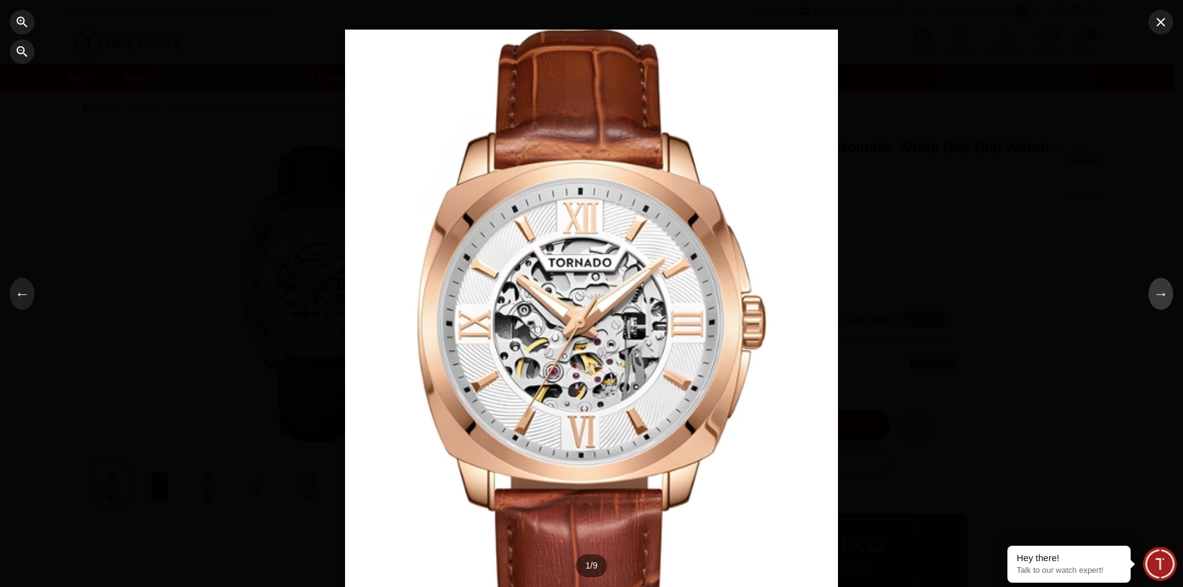
click at [1162, 293] on button "→" at bounding box center [1161, 294] width 25 height 32
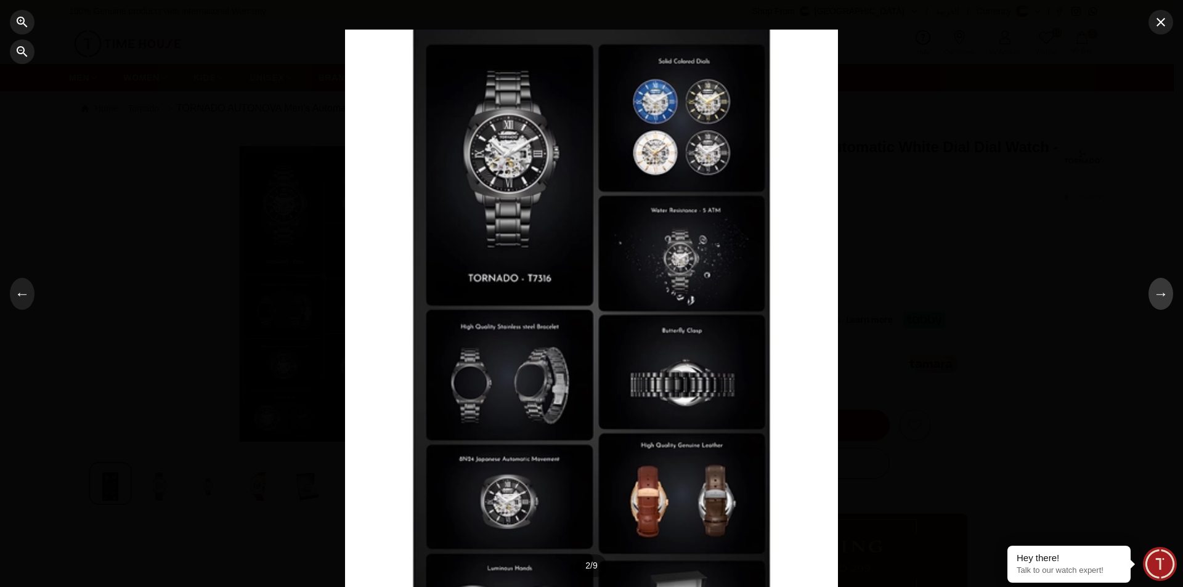
click at [1162, 293] on button "→" at bounding box center [1161, 294] width 25 height 32
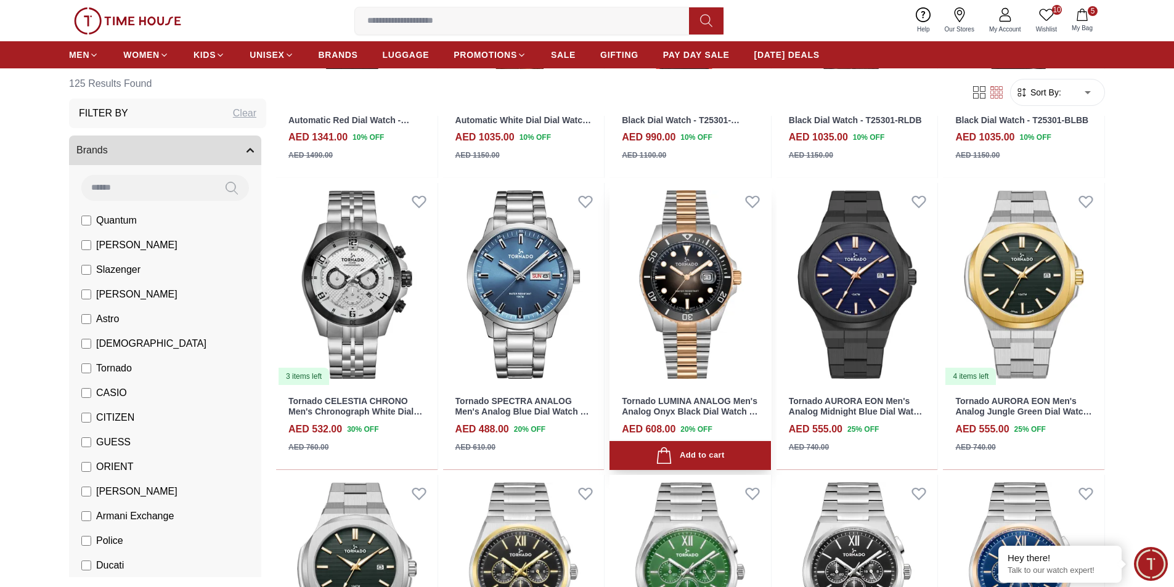
scroll to position [555, 0]
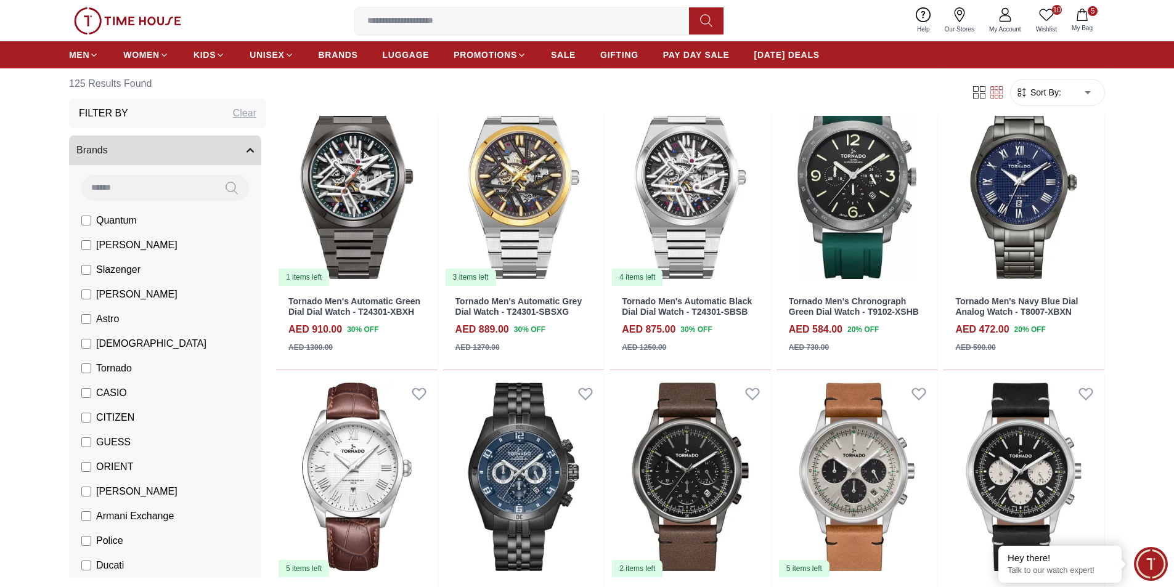
scroll to position [1664, 0]
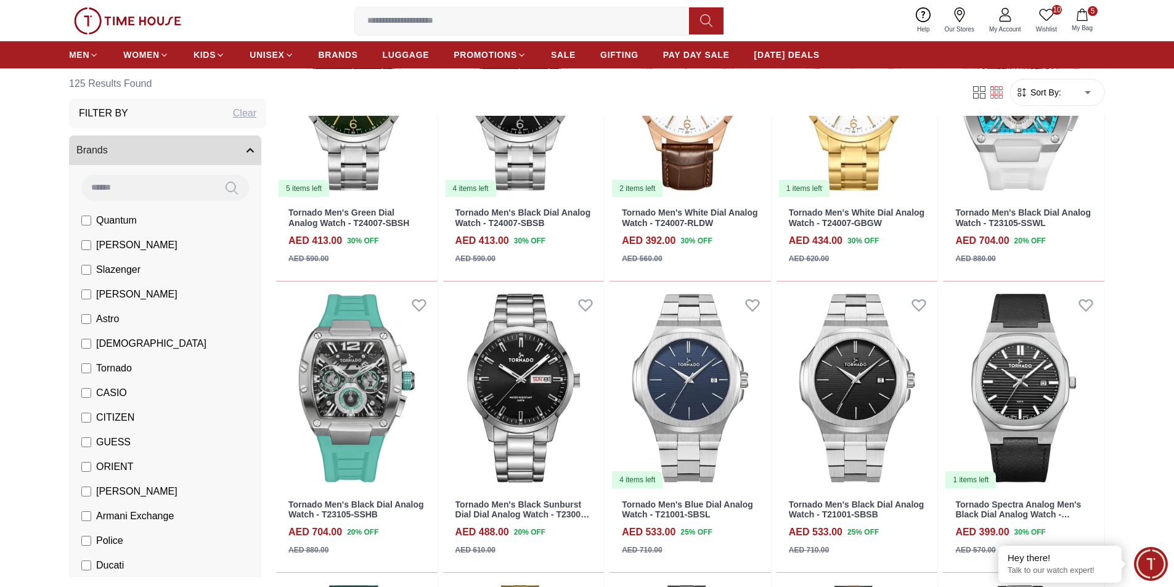
scroll to position [2650, 0]
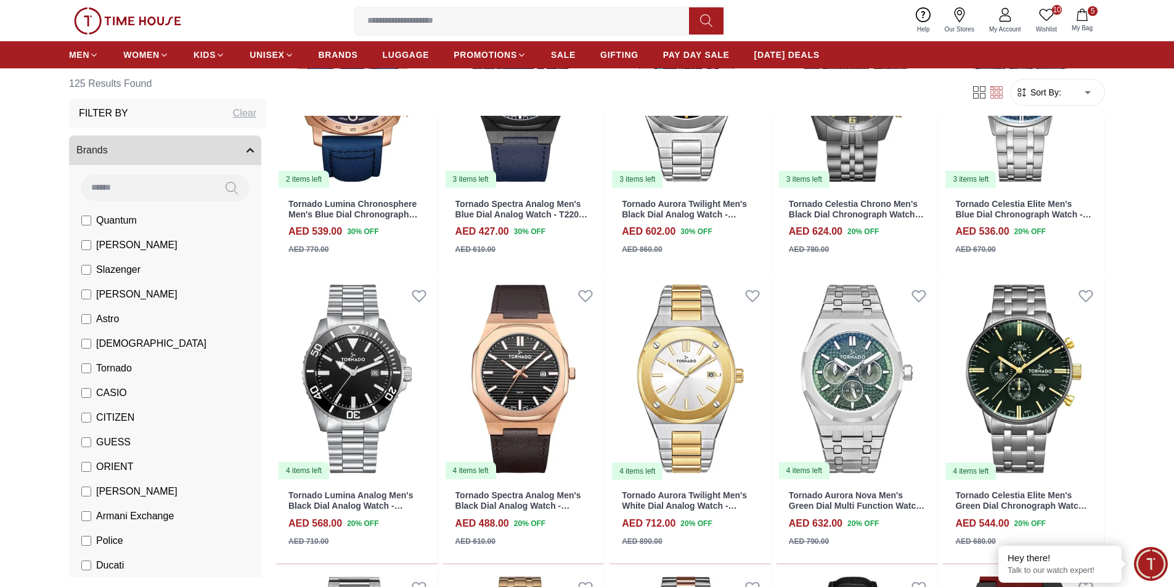
scroll to position [4191, 0]
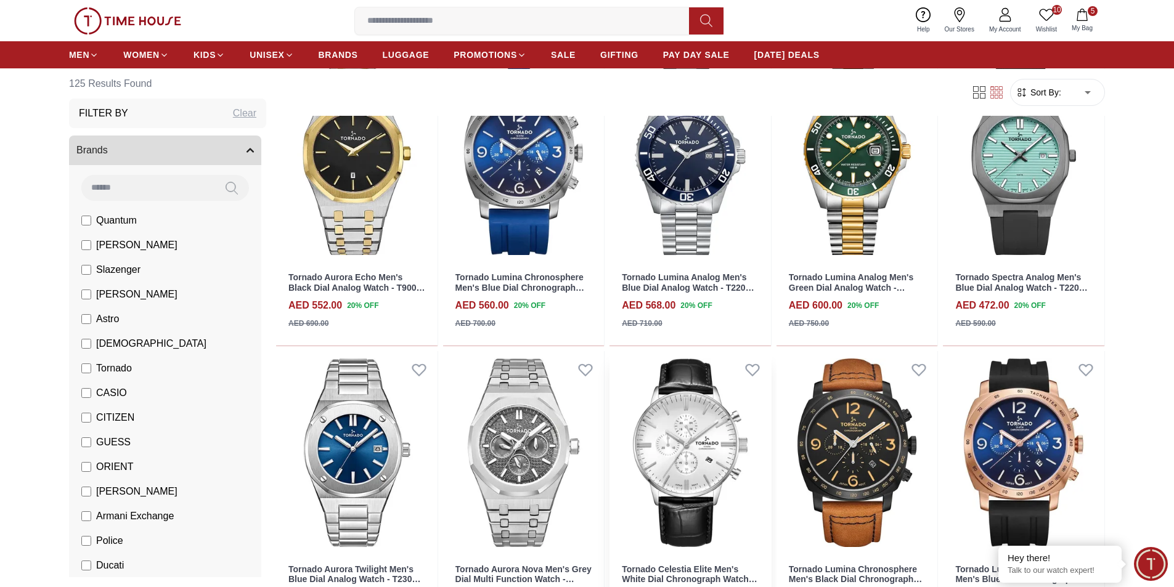
scroll to position [5485, 0]
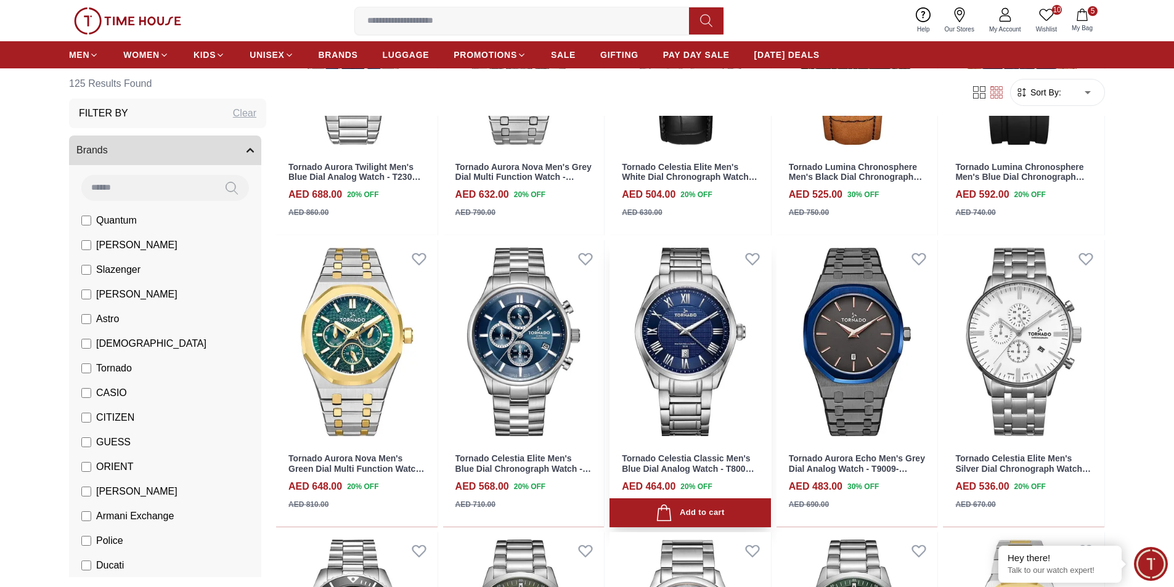
scroll to position [6102, 0]
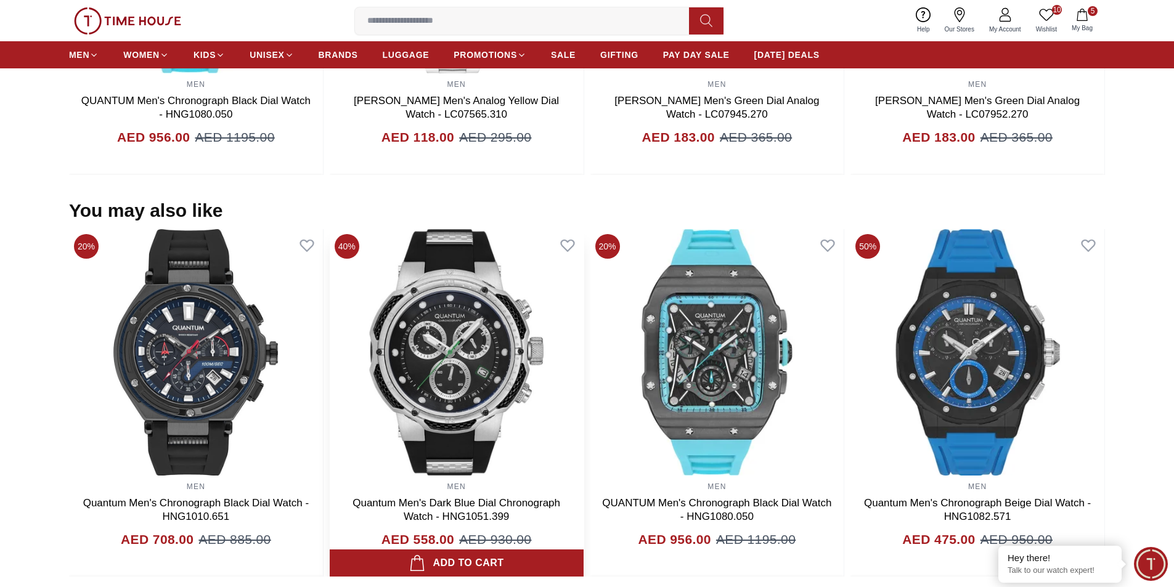
scroll to position [1109, 0]
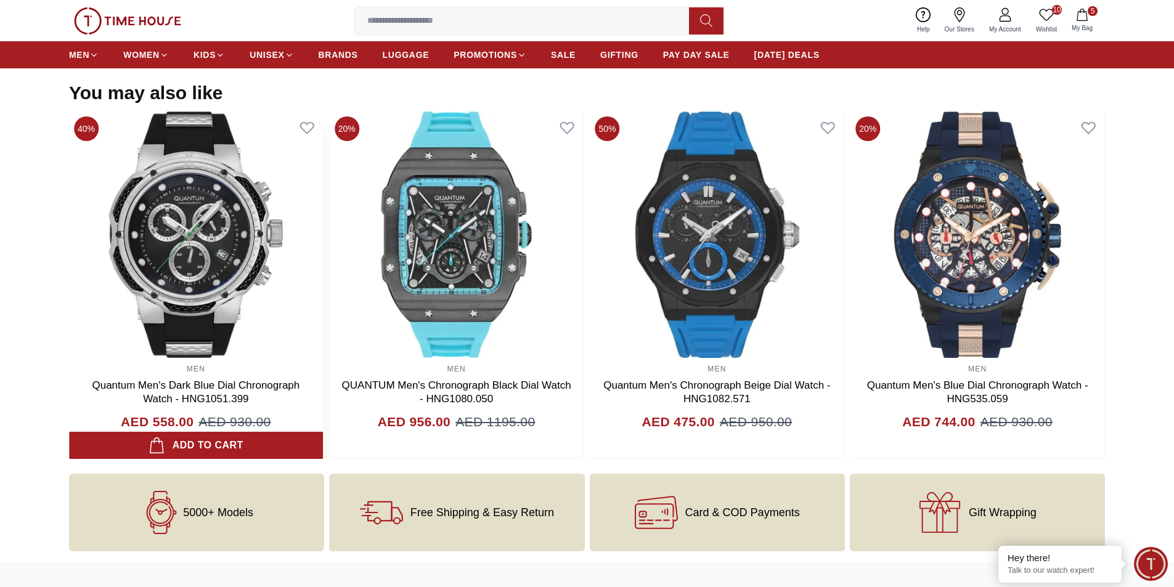
click at [270, 240] on img at bounding box center [196, 235] width 254 height 247
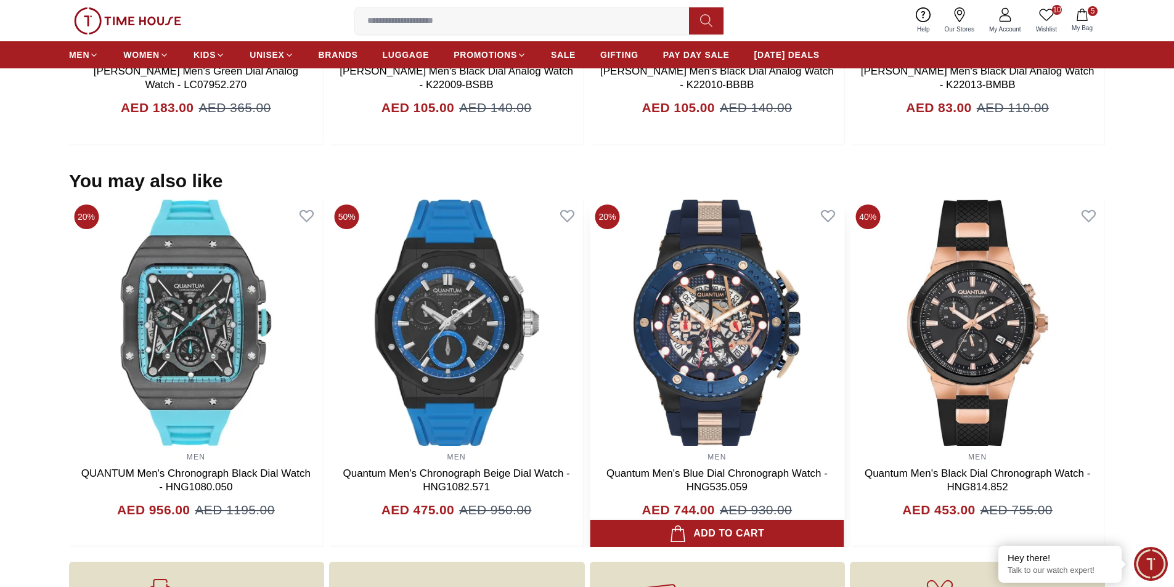
scroll to position [613, 0]
